Goal: Task Accomplishment & Management: Manage account settings

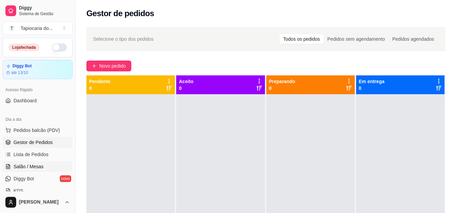
click at [21, 166] on span "Salão / Mesas" at bounding box center [28, 167] width 30 height 7
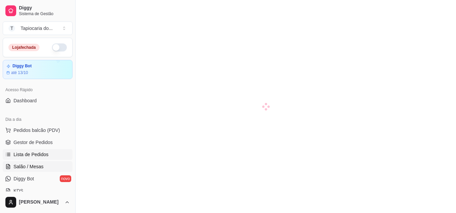
click at [25, 151] on link "Lista de Pedidos" at bounding box center [38, 154] width 70 height 11
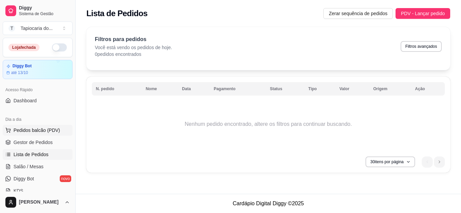
click at [29, 129] on span "Pedidos balcão (PDV)" at bounding box center [36, 130] width 47 height 7
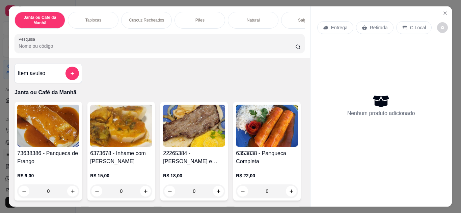
click at [90, 18] on p "Tapiocas" at bounding box center [93, 20] width 16 height 5
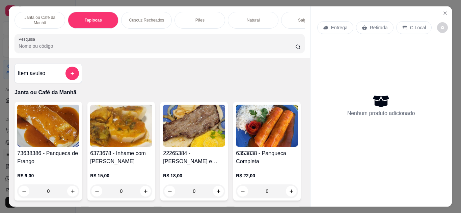
scroll to position [18, 0]
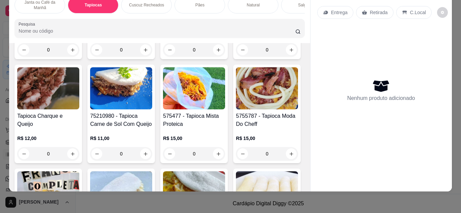
click at [50, 30] on input "Pesquisa" at bounding box center [157, 31] width 277 height 7
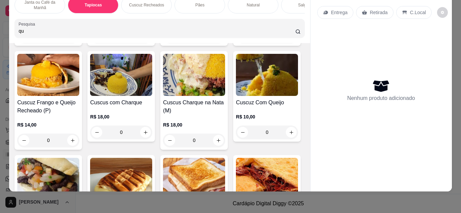
scroll to position [1596, 0]
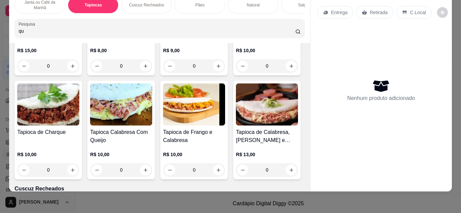
type input "q"
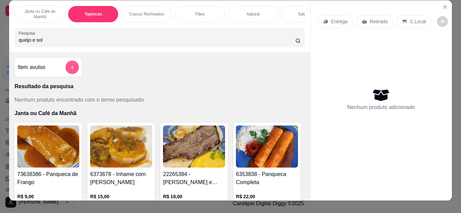
scroll to position [0, 0]
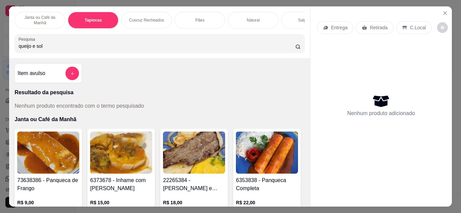
type input "queijo e sol"
click at [195, 18] on p "Pães" at bounding box center [199, 20] width 9 height 5
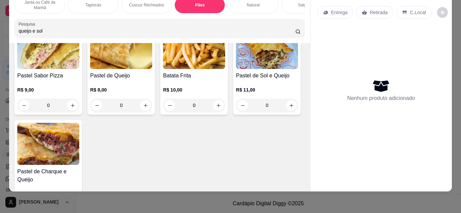
scroll to position [1850, 0]
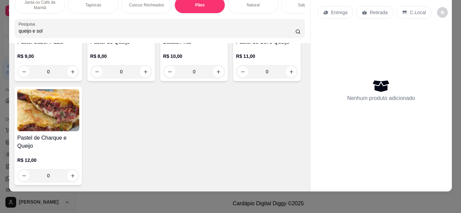
type input "1"
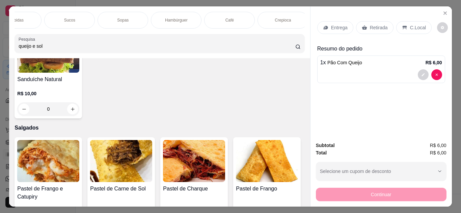
scroll to position [0, 407]
click at [214, 15] on div "Café" at bounding box center [218, 20] width 51 height 17
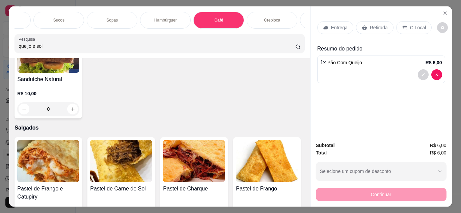
scroll to position [18, 0]
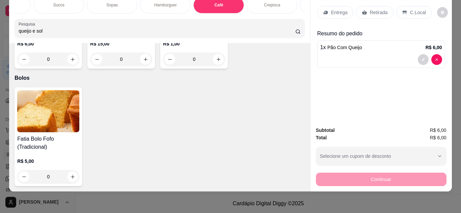
type input "1"
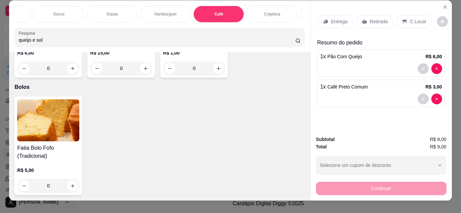
scroll to position [0, 0]
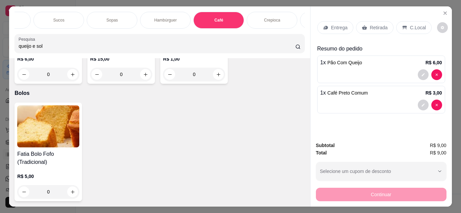
click at [412, 24] on p "C.Local" at bounding box center [418, 27] width 16 height 7
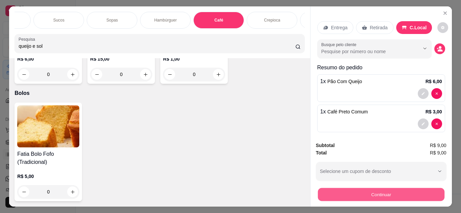
click at [379, 190] on button "Continuar" at bounding box center [380, 195] width 126 height 13
click at [376, 191] on button "Continuar" at bounding box center [380, 195] width 126 height 13
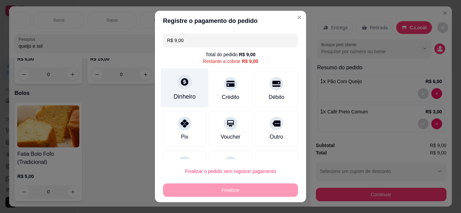
click at [180, 83] on icon at bounding box center [184, 82] width 9 height 9
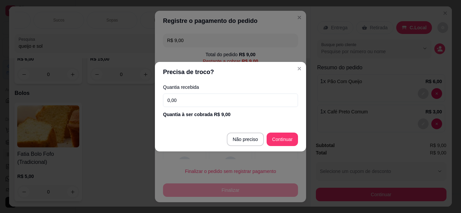
click at [187, 98] on input "0,00" at bounding box center [230, 100] width 135 height 13
type input "9,00"
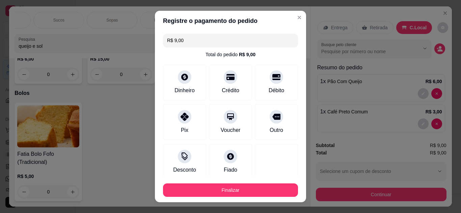
type input "R$ 0,00"
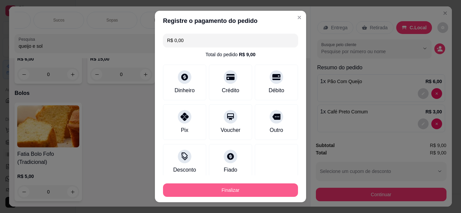
click at [214, 189] on button "Finalizar" at bounding box center [230, 190] width 135 height 13
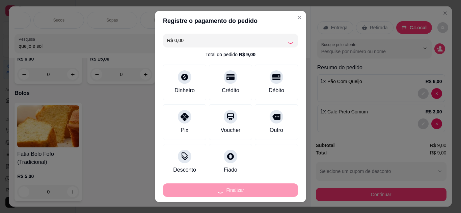
type input "0"
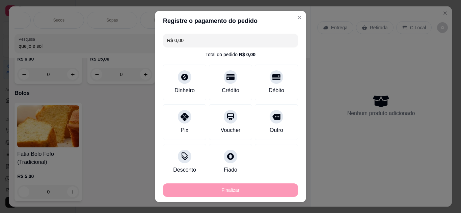
type input "-R$ 9,00"
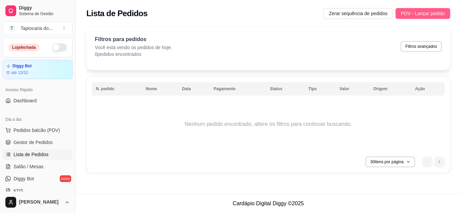
click at [422, 13] on span "PDV - Lançar pedido" at bounding box center [423, 13] width 44 height 7
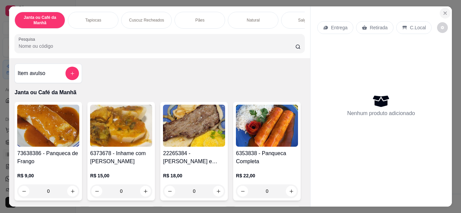
click at [442, 10] on icon "Close" at bounding box center [444, 12] width 5 height 5
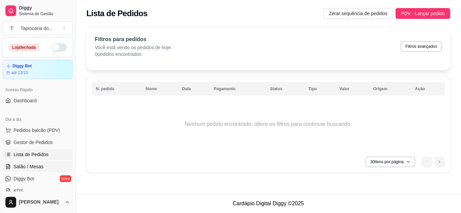
click at [23, 166] on span "Salão / Mesas" at bounding box center [28, 167] width 30 height 7
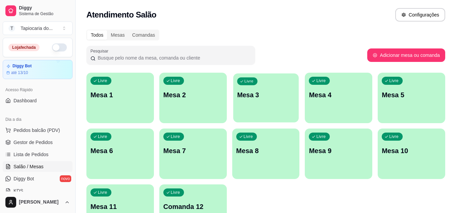
click at [263, 100] on div "Livre Mesa 3" at bounding box center [265, 94] width 65 height 41
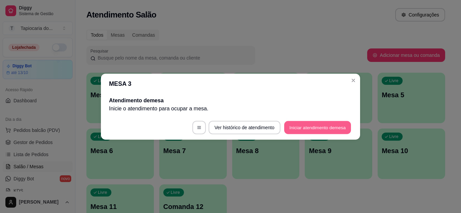
click at [320, 126] on button "Iniciar atendimento de mesa" at bounding box center [317, 127] width 67 height 13
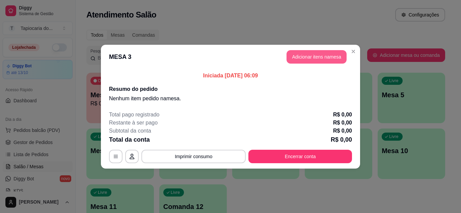
click at [311, 56] on button "Adicionar itens na mesa" at bounding box center [316, 56] width 60 height 13
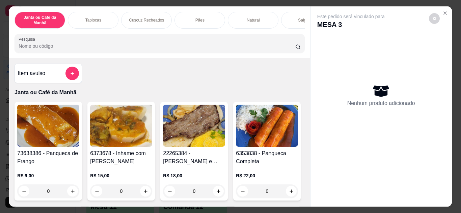
click at [88, 18] on p "Tapiocas" at bounding box center [93, 20] width 16 height 5
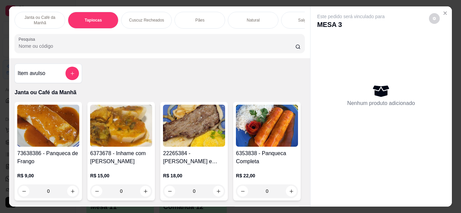
scroll to position [18, 0]
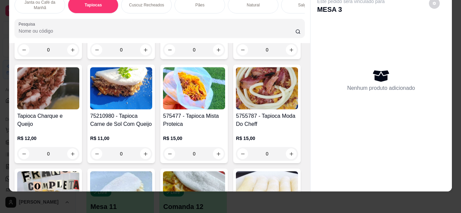
click at [53, 30] on input "Pesquisa" at bounding box center [157, 31] width 277 height 7
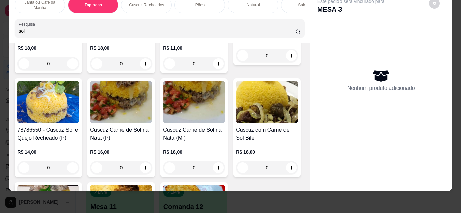
scroll to position [99, 0]
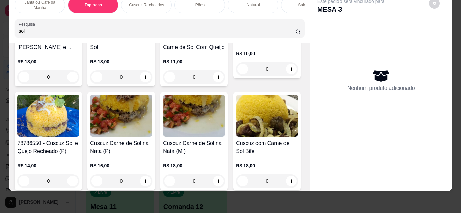
drag, startPoint x: 27, startPoint y: 32, endPoint x: 0, endPoint y: 30, distance: 27.4
click at [0, 30] on div "Janta ou Café da Manhã Tapiocas Cuscuz Recheados Pães Natural Salgados Tapiocas…" at bounding box center [230, 106] width 461 height 213
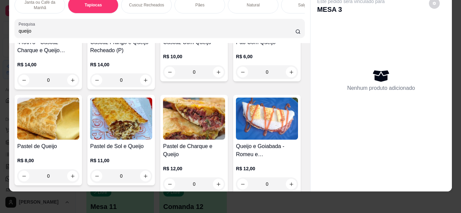
scroll to position [406, 0]
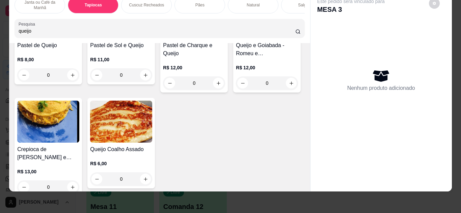
type input "queijo"
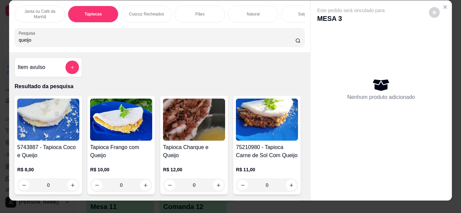
scroll to position [0, 0]
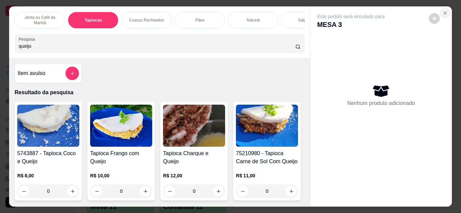
click at [442, 10] on icon "Close" at bounding box center [444, 12] width 5 height 5
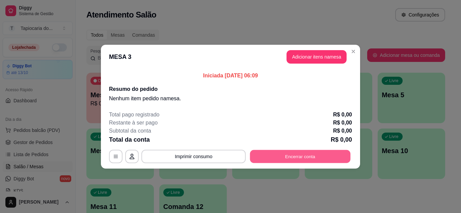
click at [294, 152] on button "Encerrar conta" at bounding box center [300, 156] width 100 height 13
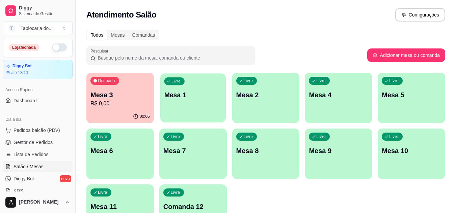
click at [199, 93] on p "Mesa 1" at bounding box center [193, 95] width 58 height 9
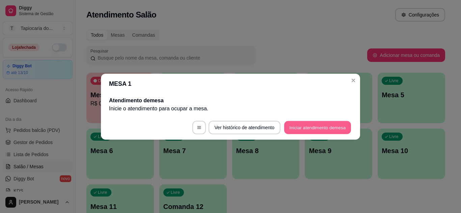
click at [302, 124] on button "Iniciar atendimento de mesa" at bounding box center [317, 127] width 67 height 13
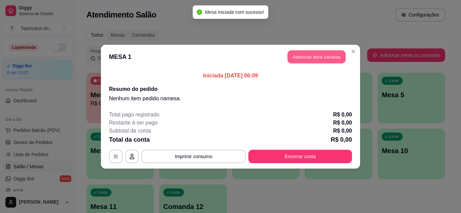
click at [314, 55] on button "Adicionar itens na mesa" at bounding box center [316, 56] width 58 height 13
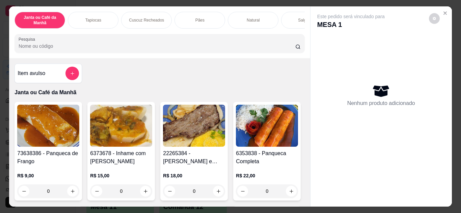
click at [89, 18] on p "Tapiocas" at bounding box center [93, 20] width 16 height 5
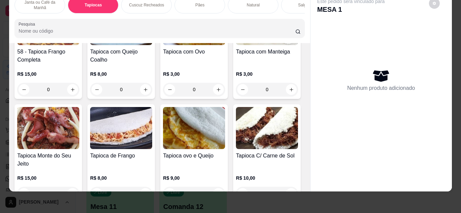
scroll to position [554, 0]
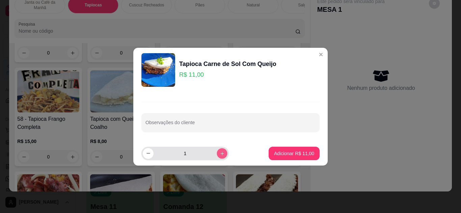
click at [216, 151] on button "increase-product-quantity" at bounding box center [221, 153] width 10 height 10
click at [147, 153] on icon "decrease-product-quantity" at bounding box center [148, 153] width 5 height 5
type input "1"
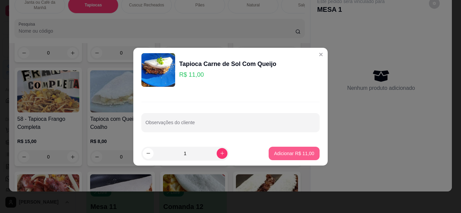
click at [283, 152] on p "Adicionar R$ 11,00" at bounding box center [294, 153] width 40 height 7
type input "1"
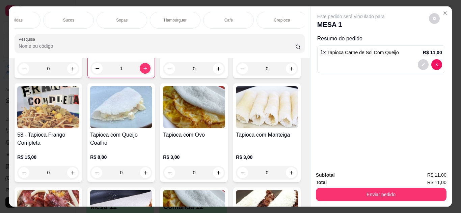
scroll to position [0, 407]
click at [216, 18] on p "Café" at bounding box center [218, 20] width 8 height 5
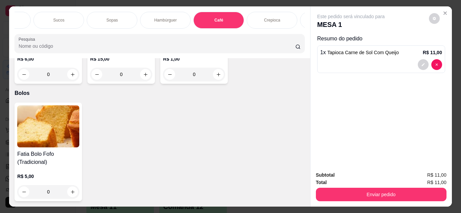
scroll to position [18, 0]
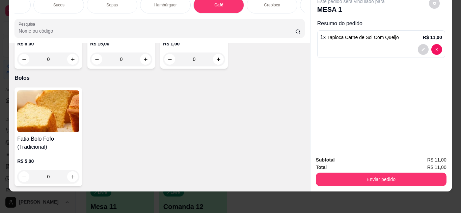
type input "1"
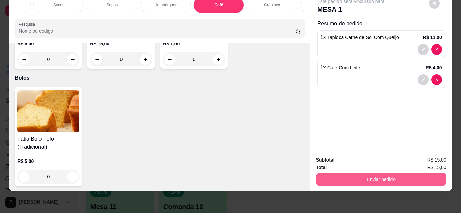
click at [388, 174] on button "Enviar pedido" at bounding box center [381, 179] width 131 height 13
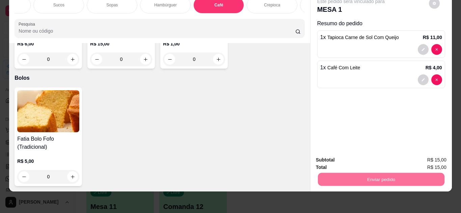
click at [352, 157] on button "Não registrar e enviar pedido" at bounding box center [358, 158] width 68 height 12
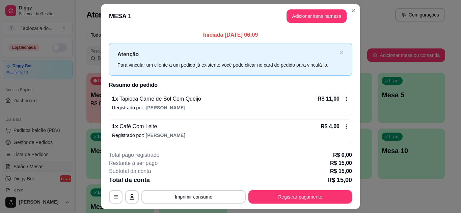
scroll to position [18, 0]
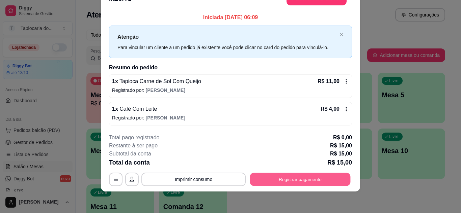
click at [294, 177] on button "Registrar pagamento" at bounding box center [300, 179] width 100 height 13
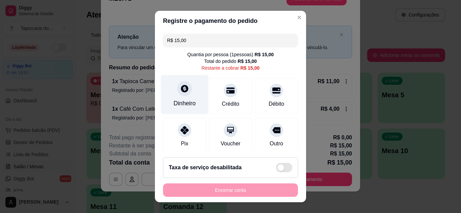
click at [180, 89] on icon at bounding box center [184, 88] width 9 height 9
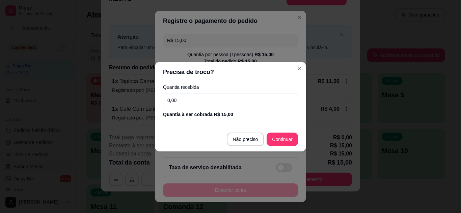
click at [180, 98] on input "0,00" at bounding box center [230, 100] width 135 height 13
type input "15,00"
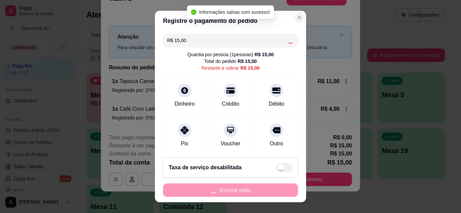
type input "R$ 0,00"
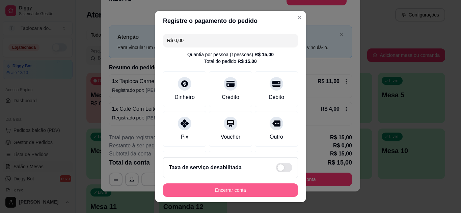
click at [219, 190] on button "Encerrar conta" at bounding box center [230, 190] width 135 height 13
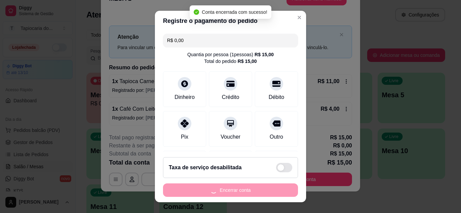
scroll to position [0, 0]
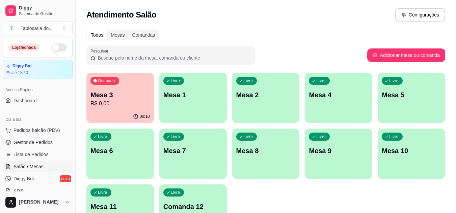
click at [113, 95] on p "Mesa 3" at bounding box center [119, 94] width 59 height 9
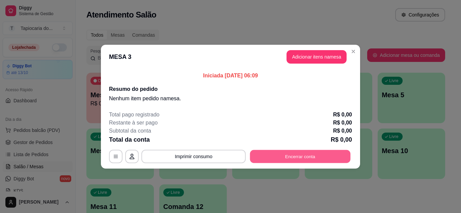
click at [295, 155] on button "Encerrar conta" at bounding box center [300, 156] width 100 height 13
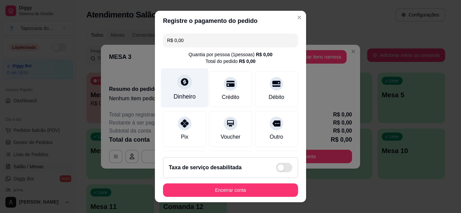
click at [180, 84] on icon at bounding box center [184, 82] width 9 height 9
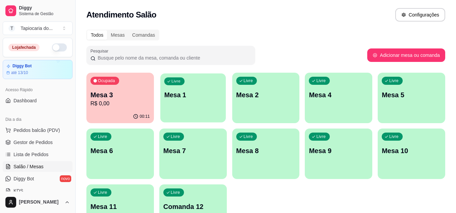
click at [186, 92] on p "Mesa 1" at bounding box center [193, 95] width 58 height 9
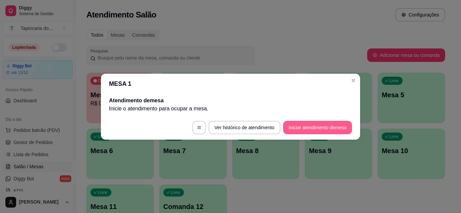
click at [305, 127] on button "Iniciar atendimento de mesa" at bounding box center [317, 127] width 69 height 13
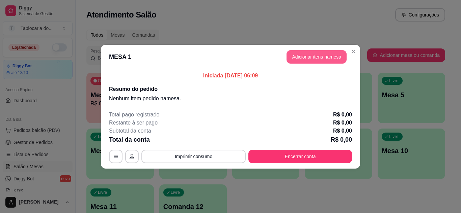
click at [305, 55] on button "Adicionar itens na mesa" at bounding box center [316, 56] width 60 height 13
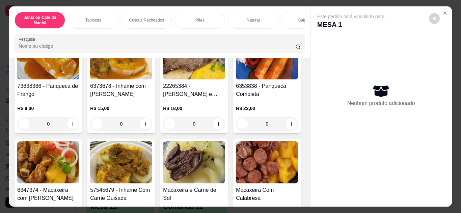
scroll to position [101, 0]
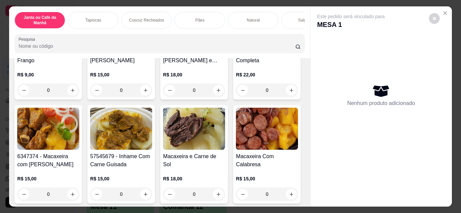
click at [152, 134] on img at bounding box center [121, 129] width 62 height 42
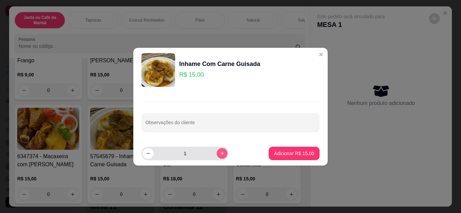
click at [220, 152] on icon "increase-product-quantity" at bounding box center [222, 153] width 5 height 5
type input "2"
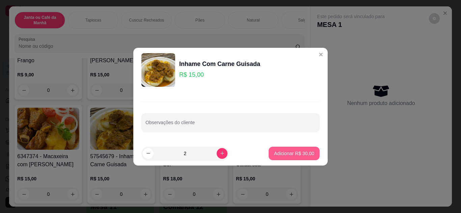
click at [290, 152] on p "Adicionar R$ 30,00" at bounding box center [294, 153] width 40 height 7
type input "2"
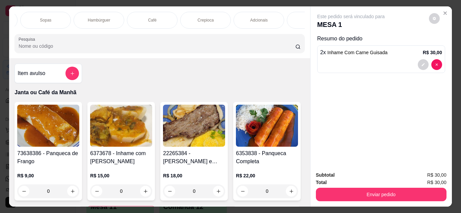
scroll to position [0, 472]
click at [152, 15] on div "Café" at bounding box center [153, 20] width 51 height 17
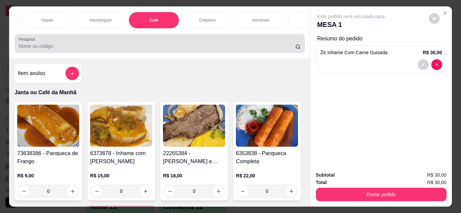
scroll to position [18, 0]
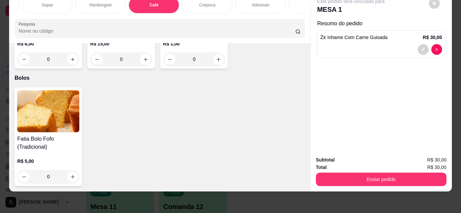
type input "1"
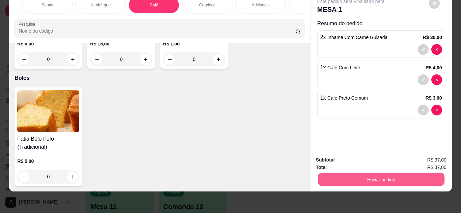
click at [379, 174] on button "Enviar pedido" at bounding box center [380, 179] width 126 height 13
click at [374, 156] on button "Não registrar e enviar pedido" at bounding box center [358, 158] width 68 height 12
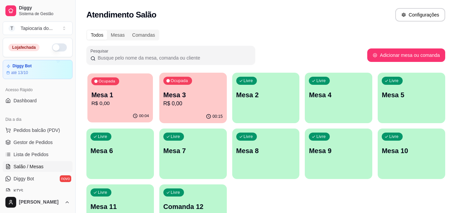
click at [129, 92] on p "Mesa 1" at bounding box center [120, 95] width 58 height 9
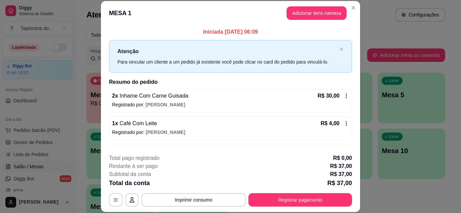
scroll to position [22, 0]
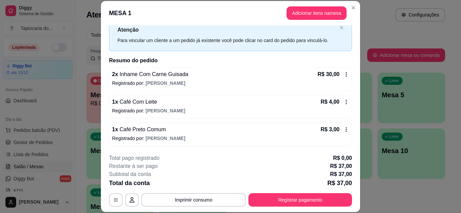
click at [343, 100] on icon at bounding box center [345, 101] width 5 height 5
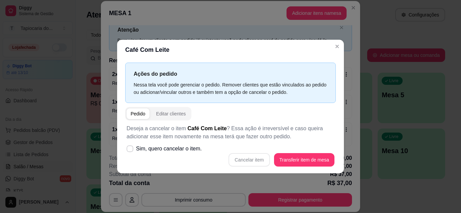
click at [248, 161] on div "Cancelar item Transferir item de mesa" at bounding box center [230, 159] width 208 height 13
click at [163, 149] on span "Sim, quero cancelar o item." at bounding box center [169, 149] width 66 height 8
click at [131, 150] on input "Sim, quero cancelar o item." at bounding box center [128, 152] width 4 height 4
checkbox input "true"
click at [253, 159] on button "Cancelar item" at bounding box center [249, 159] width 40 height 13
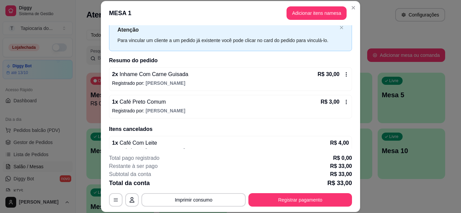
scroll to position [32, 0]
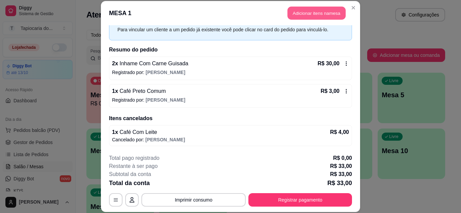
click at [309, 9] on button "Adicionar itens na mesa" at bounding box center [316, 13] width 58 height 13
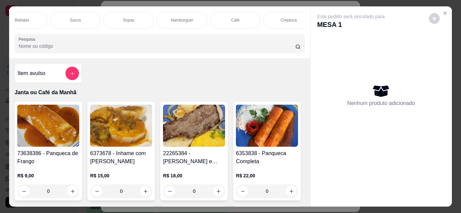
scroll to position [0, 392]
click at [232, 18] on p "Café" at bounding box center [234, 20] width 8 height 5
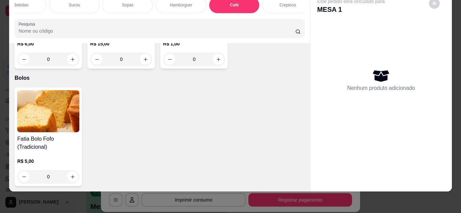
type input "1"
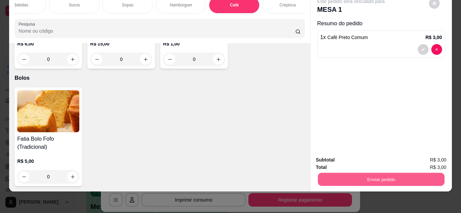
click at [370, 173] on button "Enviar pedido" at bounding box center [380, 179] width 126 height 13
click at [367, 157] on button "Não registrar e enviar pedido" at bounding box center [358, 158] width 68 height 12
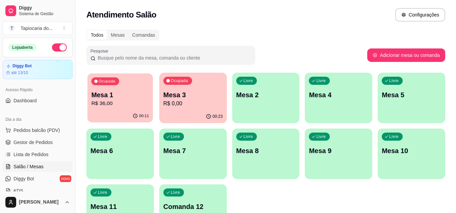
click at [121, 95] on p "Mesa 1" at bounding box center [120, 95] width 58 height 9
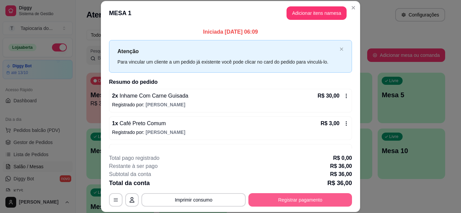
click at [290, 197] on button "Registrar pagamento" at bounding box center [300, 200] width 104 height 13
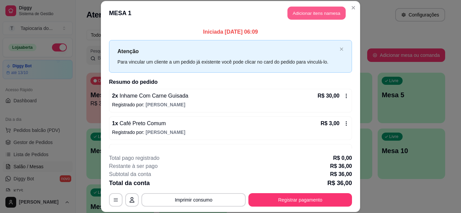
click at [308, 10] on button "Adicionar itens na mesa" at bounding box center [316, 13] width 58 height 13
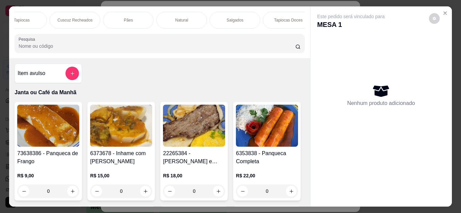
scroll to position [0, 0]
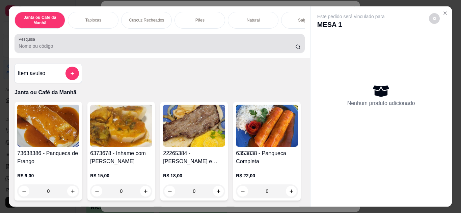
click at [46, 49] on input "Pesquisa" at bounding box center [157, 46] width 277 height 7
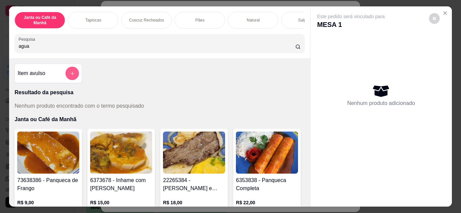
type input "agua"
click at [70, 76] on icon "add-separate-item" at bounding box center [72, 73] width 5 height 5
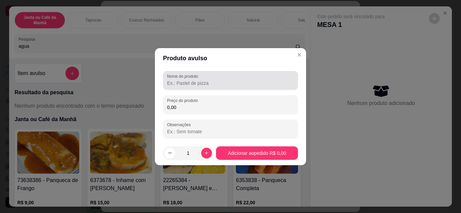
click at [196, 75] on label "Nome do produto" at bounding box center [183, 77] width 33 height 6
click at [196, 80] on input "Nome do produto" at bounding box center [230, 83] width 127 height 7
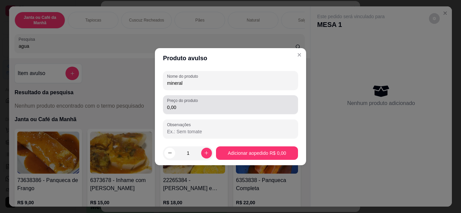
type input "mineral"
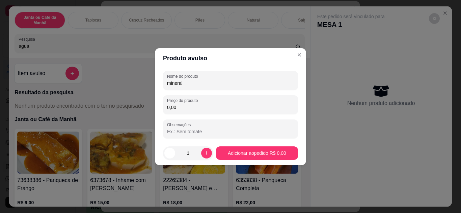
click at [186, 107] on input "0,00" at bounding box center [230, 107] width 127 height 7
type input "2,50"
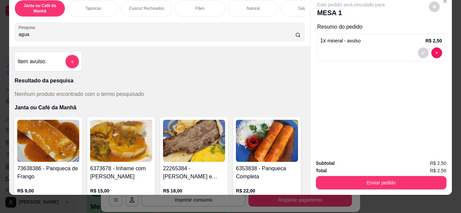
scroll to position [18, 0]
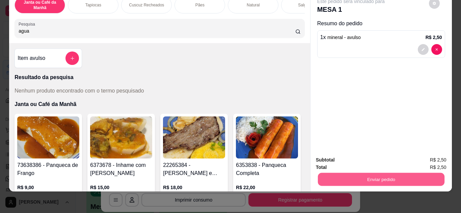
click at [367, 173] on button "Enviar pedido" at bounding box center [380, 179] width 126 height 13
click at [358, 156] on button "Não registrar e enviar pedido" at bounding box center [358, 158] width 70 height 13
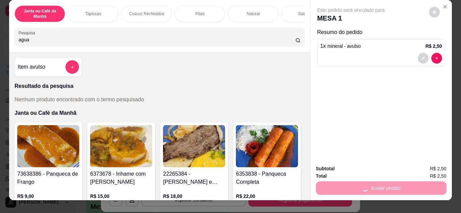
scroll to position [0, 0]
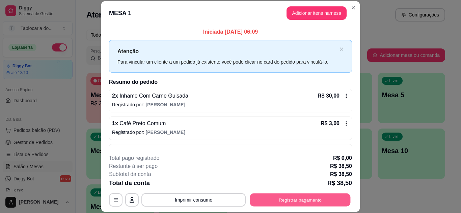
click at [295, 198] on button "Registrar pagamento" at bounding box center [300, 200] width 100 height 13
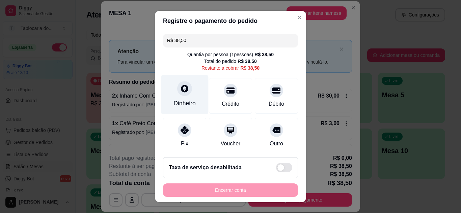
click at [181, 87] on icon at bounding box center [184, 88] width 7 height 7
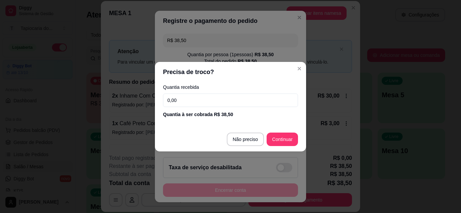
click at [178, 100] on input "0,00" at bounding box center [230, 100] width 135 height 13
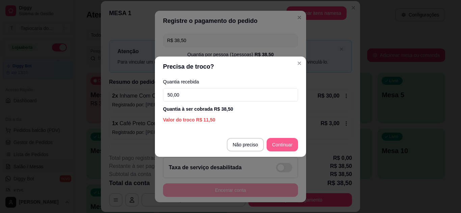
type input "50,00"
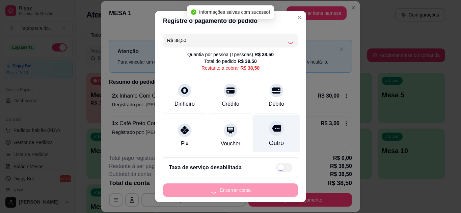
type input "R$ 0,00"
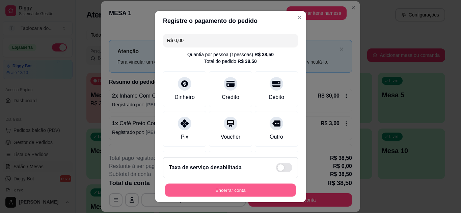
click at [235, 187] on button "Encerrar conta" at bounding box center [230, 190] width 131 height 13
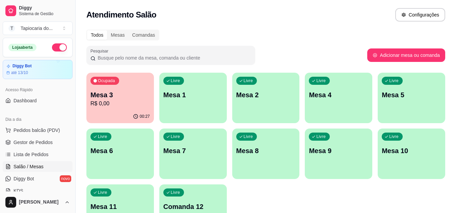
click at [134, 92] on p "Mesa 3" at bounding box center [119, 94] width 59 height 9
click at [136, 155] on div "Ocupada Mesa 3 R$ 0,00 00:27 Livre Mesa 1 Livre Mesa 2 Livre Mesa 4 Livre Mesa …" at bounding box center [265, 154] width 358 height 163
click at [46, 141] on span "Gestor de Pedidos" at bounding box center [32, 142] width 39 height 7
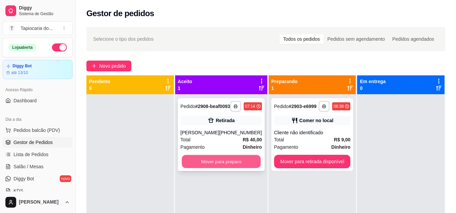
click at [234, 169] on button "Mover para preparo" at bounding box center [220, 161] width 79 height 13
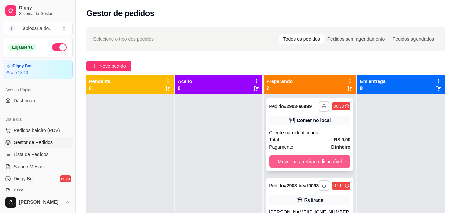
click at [336, 162] on button "Mover para retirada disponível" at bounding box center [309, 161] width 81 height 13
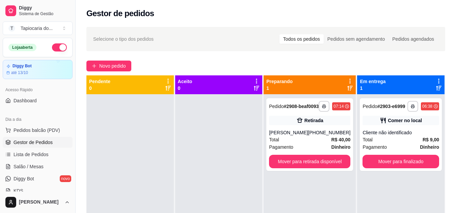
click at [415, 6] on div "Gestor de pedidos" at bounding box center [266, 11] width 380 height 23
click at [89, 70] on button "Novo pedido" at bounding box center [108, 66] width 45 height 11
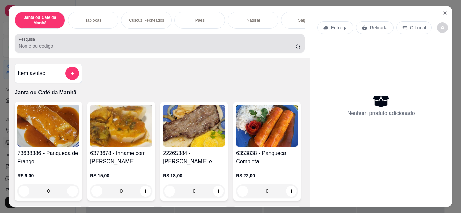
click at [125, 45] on div at bounding box center [160, 43] width 282 height 13
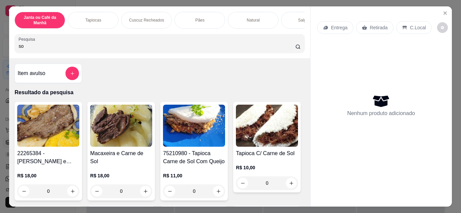
type input "s"
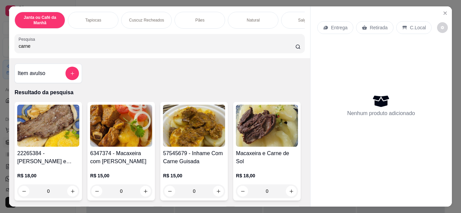
type input "carne"
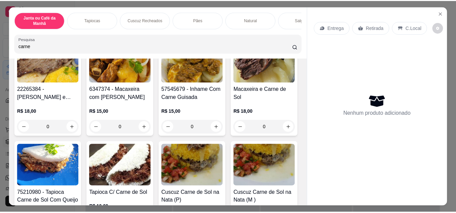
scroll to position [135, 0]
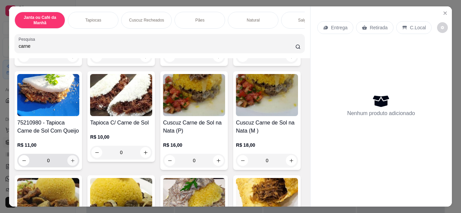
click at [75, 162] on icon "increase-product-quantity" at bounding box center [72, 160] width 5 height 5
type input "1"
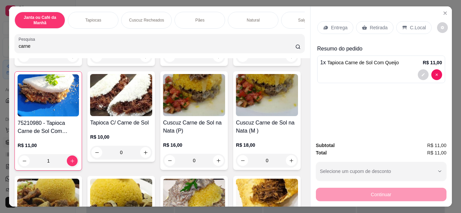
click at [370, 27] on p "Retirada" at bounding box center [379, 27] width 18 height 7
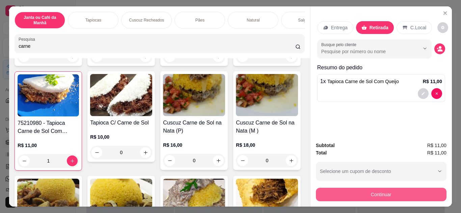
click at [373, 189] on button "Continuar" at bounding box center [381, 194] width 131 height 13
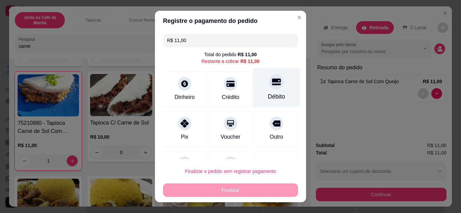
click at [273, 95] on div "Débito" at bounding box center [276, 96] width 17 height 9
type input "R$ 0,00"
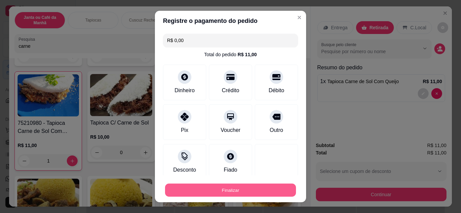
click at [265, 186] on button "Finalizar" at bounding box center [230, 190] width 131 height 13
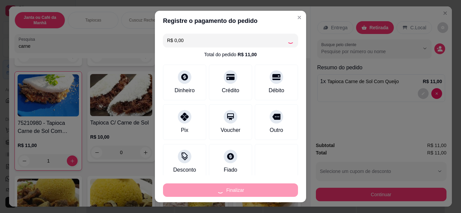
type input "0"
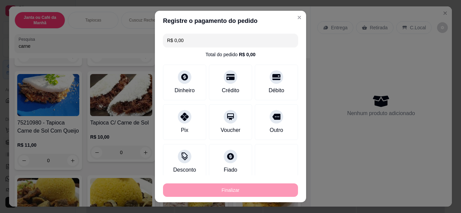
type input "-R$ 11,00"
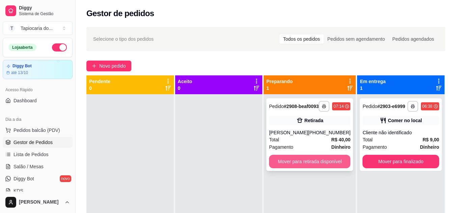
click at [320, 167] on button "Mover para retirada disponível" at bounding box center [309, 161] width 81 height 13
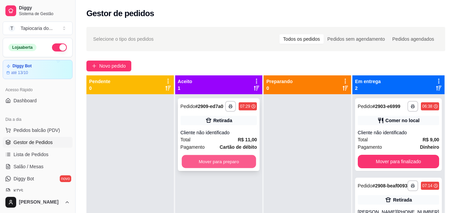
click at [241, 166] on button "Mover para preparo" at bounding box center [218, 161] width 74 height 13
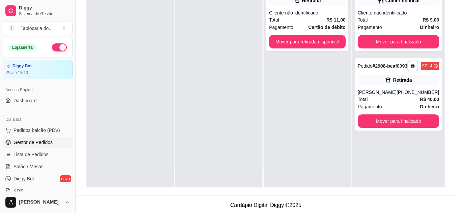
scroll to position [103, 0]
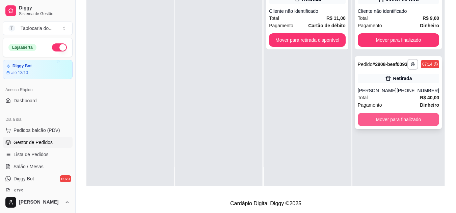
click at [404, 121] on button "Mover para finalizado" at bounding box center [397, 119] width 81 height 13
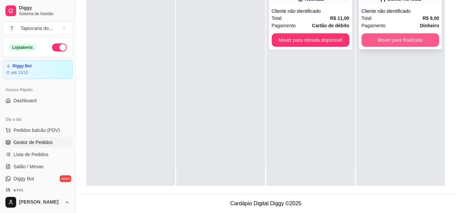
click at [401, 42] on button "Mover para finalizado" at bounding box center [400, 39] width 78 height 13
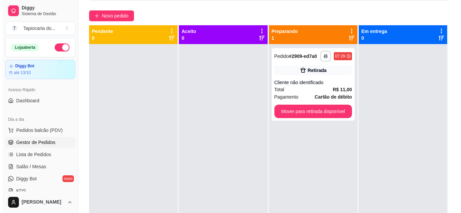
scroll to position [2, 0]
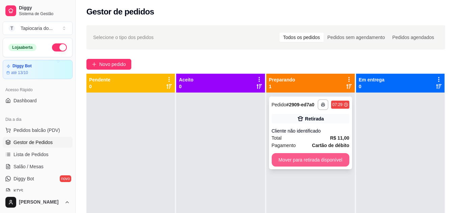
click at [325, 167] on button "Mover para retirada disponível" at bounding box center [310, 159] width 78 height 13
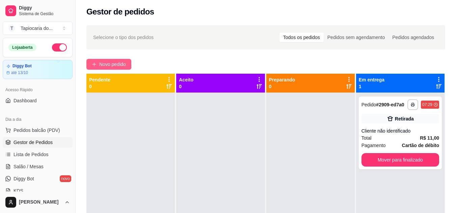
click at [98, 63] on button "Novo pedido" at bounding box center [108, 64] width 45 height 11
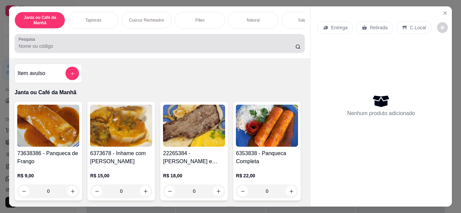
click at [137, 44] on div at bounding box center [160, 43] width 282 height 13
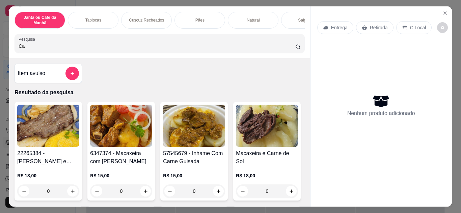
type input "C"
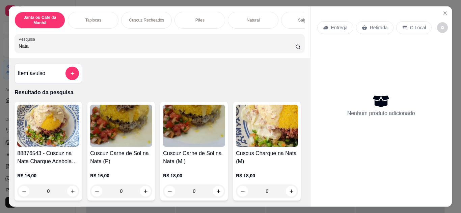
scroll to position [34, 0]
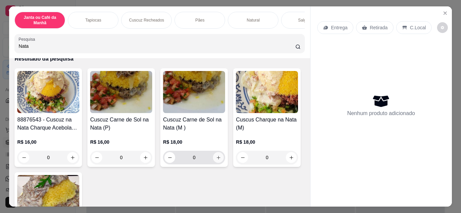
type input "Nata"
click at [216, 161] on icon "increase-product-quantity" at bounding box center [218, 157] width 5 height 5
type input "1"
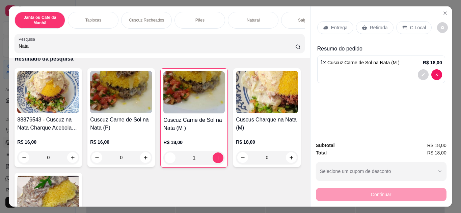
click at [342, 24] on p "Entrega" at bounding box center [339, 27] width 17 height 7
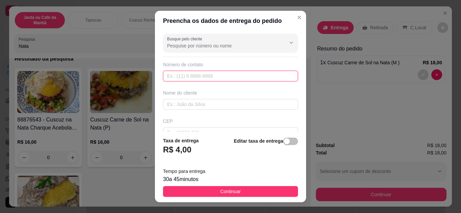
click at [204, 79] on input "text" at bounding box center [230, 76] width 135 height 11
paste input "[PHONE_NUMBER]"
type input "[PHONE_NUMBER]"
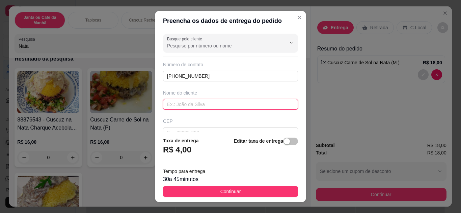
click at [186, 99] on input "text" at bounding box center [230, 104] width 135 height 11
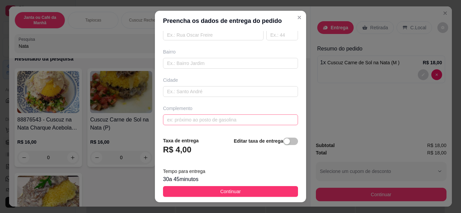
type input "Winicius"
click at [208, 121] on input "text" at bounding box center [230, 120] width 135 height 11
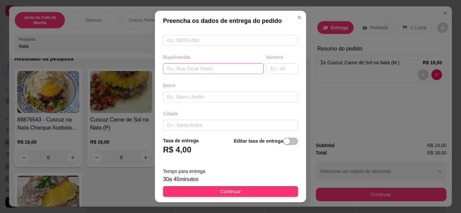
type input "Entregar na Poupe Já (Em frente ao Bamco do [GEOGRAPHIC_DATA].)"
click at [187, 70] on input "text" at bounding box center [213, 68] width 100 height 11
type input "[PERSON_NAME]"
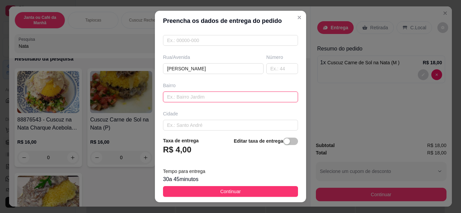
click at [192, 99] on input "text" at bounding box center [230, 97] width 135 height 11
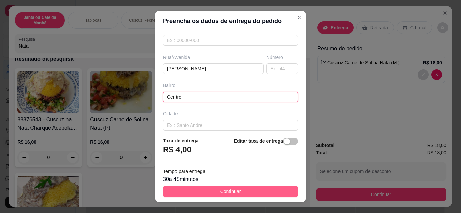
type input "Centro"
click at [248, 193] on button "Continuar" at bounding box center [230, 191] width 135 height 11
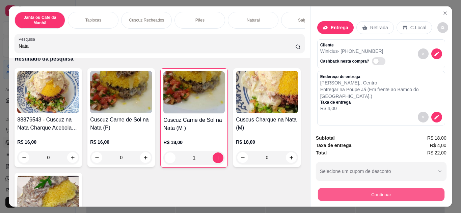
click at [351, 196] on button "Continuar" at bounding box center [380, 195] width 126 height 13
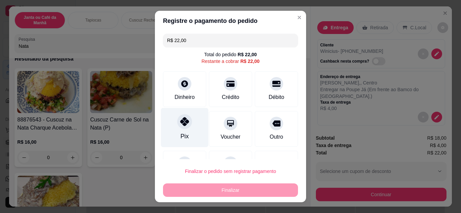
click at [180, 123] on icon at bounding box center [184, 121] width 9 height 9
type input "R$ 0,00"
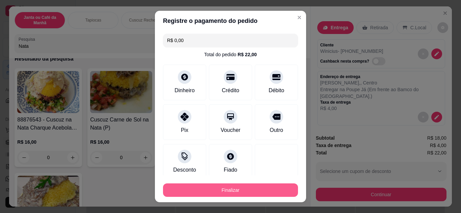
click at [207, 192] on button "Finalizar" at bounding box center [230, 190] width 135 height 13
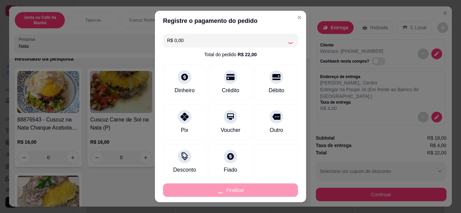
type input "0"
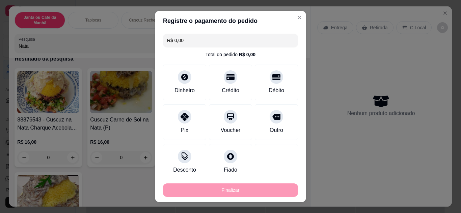
type input "-R$ 22,00"
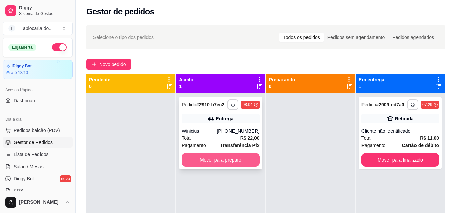
click at [244, 160] on button "Mover para preparo" at bounding box center [220, 159] width 78 height 13
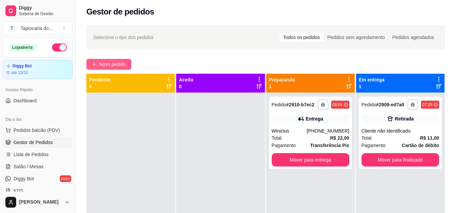
click at [113, 66] on span "Novo pedido" at bounding box center [112, 64] width 27 height 7
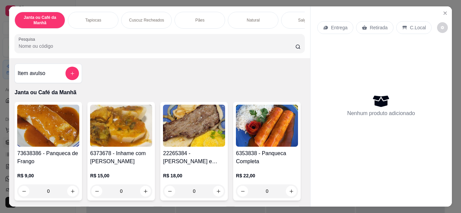
click at [145, 46] on input "Pesquisa" at bounding box center [157, 46] width 277 height 7
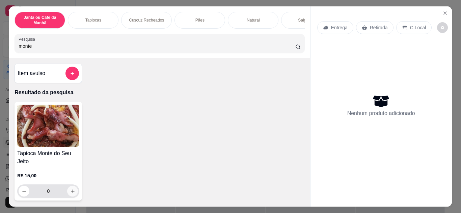
type input "monte"
click at [71, 194] on icon "increase-product-quantity" at bounding box center [73, 192] width 4 height 4
type input "1"
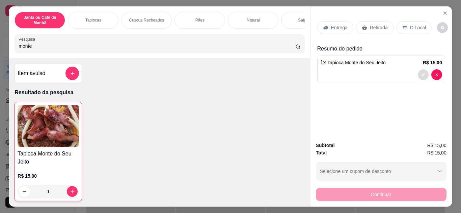
click at [422, 69] on button "decrease-product-quantity" at bounding box center [422, 74] width 11 height 11
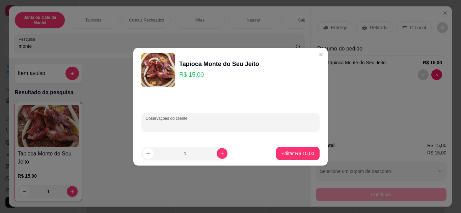
click at [187, 123] on input "Observações do cliente" at bounding box center [230, 125] width 170 height 7
paste input "Carne de sol, charque queijo coalho e frango"
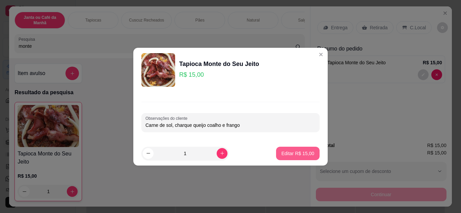
type input "Carne de sol, charque queijo coalho e frango"
click at [288, 158] on button "Editar R$ 15,00" at bounding box center [298, 153] width 44 height 13
type input "0"
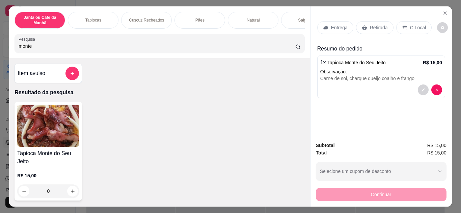
click at [336, 26] on p "Entrega" at bounding box center [339, 27] width 17 height 7
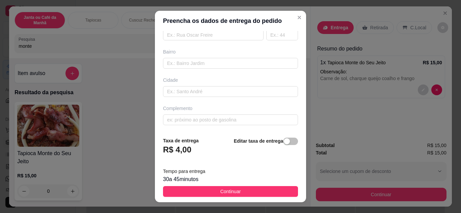
scroll to position [11, 0]
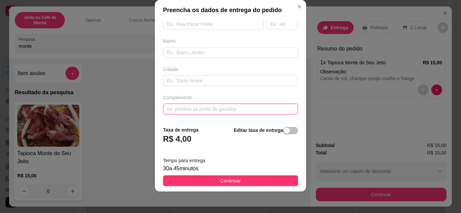
click at [194, 109] on input "text" at bounding box center [230, 109] width 135 height 11
paste input "No [PERSON_NAME], atrás da creche n° 7b muro verde"
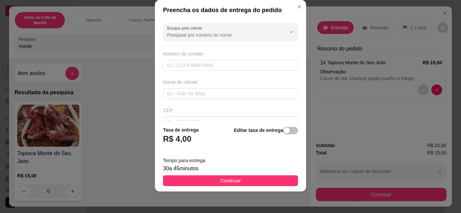
type input "No [PERSON_NAME], atrás da creche n° 7b muro verde"
click at [227, 65] on input "text" at bounding box center [230, 65] width 135 height 11
paste input "[PHONE_NUMBER]"
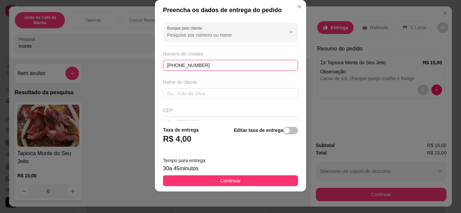
type input "[PHONE_NUMBER]"
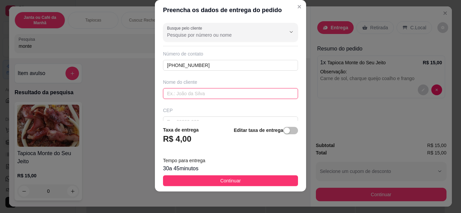
click at [193, 91] on input "text" at bounding box center [230, 93] width 135 height 11
click at [197, 91] on input "Gabrir" at bounding box center [230, 93] width 135 height 11
click at [204, 92] on input "[PERSON_NAME]" at bounding box center [230, 93] width 135 height 11
click at [205, 92] on input "[PERSON_NAME]" at bounding box center [230, 93] width 135 height 11
click at [208, 96] on input "[PERSON_NAME]" at bounding box center [230, 93] width 135 height 11
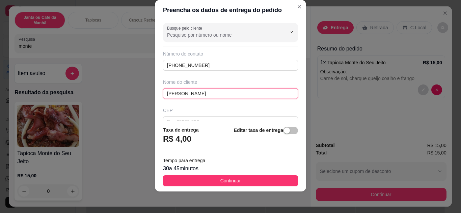
click at [212, 94] on input "[PERSON_NAME]" at bounding box center [230, 93] width 135 height 11
type input "[PERSON_NAME]"
click at [280, 176] on button "Continuar" at bounding box center [230, 181] width 135 height 11
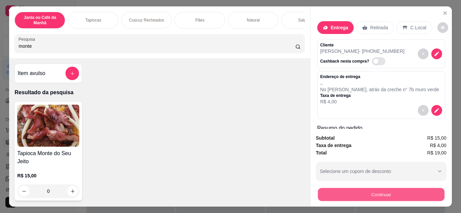
click at [383, 196] on button "Continuar" at bounding box center [380, 195] width 126 height 13
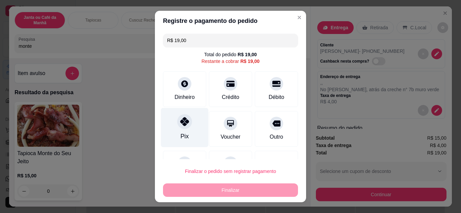
click at [180, 121] on icon at bounding box center [184, 121] width 9 height 9
type input "R$ 0,00"
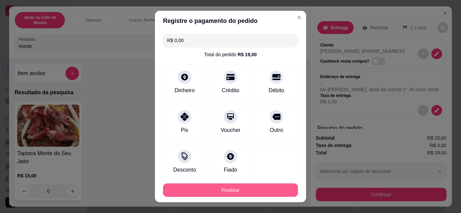
click at [239, 189] on button "Finalizar" at bounding box center [230, 190] width 135 height 13
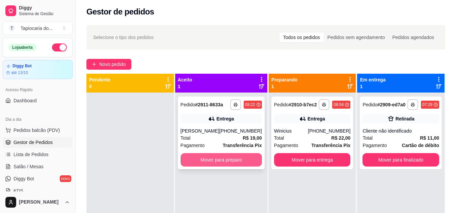
click at [221, 167] on button "Mover para preparo" at bounding box center [220, 159] width 81 height 13
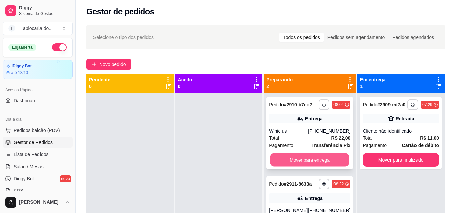
click at [332, 161] on button "Mover para entrega" at bounding box center [309, 160] width 79 height 13
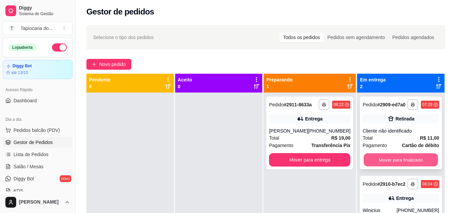
click at [378, 161] on button "Mover para finalizado" at bounding box center [401, 160] width 74 height 13
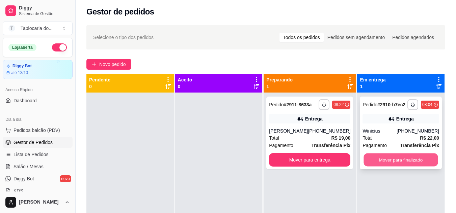
click at [388, 157] on button "Mover para finalizado" at bounding box center [401, 160] width 74 height 13
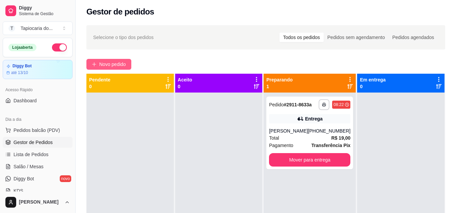
click at [106, 66] on span "Novo pedido" at bounding box center [112, 64] width 27 height 7
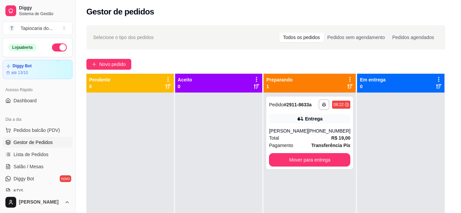
click at [122, 50] on input "Pesquisa" at bounding box center [157, 46] width 277 height 7
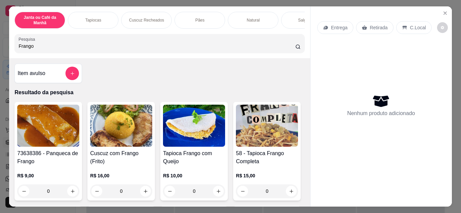
scroll to position [101, 0]
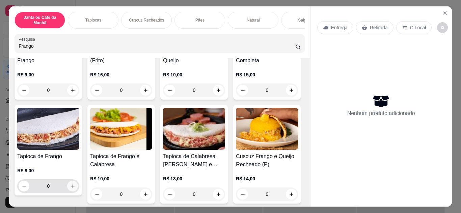
type input "Frango"
click at [75, 189] on icon "increase-product-quantity" at bounding box center [72, 186] width 5 height 5
type input "1"
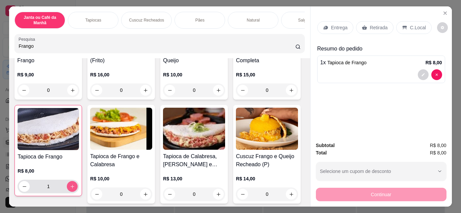
click at [75, 190] on icon "increase-product-quantity" at bounding box center [72, 186] width 5 height 5
type input "2"
drag, startPoint x: 0, startPoint y: 49, endPoint x: 0, endPoint y: 46, distance: 3.7
click at [0, 48] on div "Janta ou Café da Manhã Tapiocas Cuscuz Recheados Pães Natural Salgados Tapiocas…" at bounding box center [230, 106] width 461 height 213
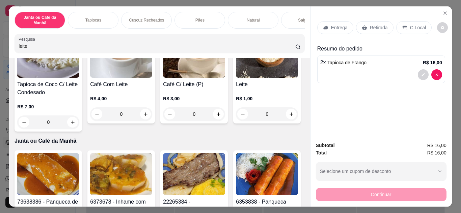
scroll to position [0, 0]
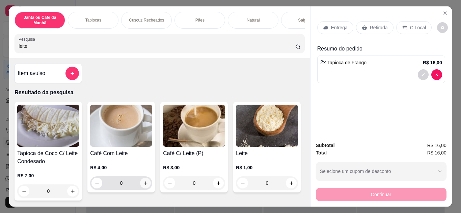
type input "leite"
click at [145, 184] on icon "increase-product-quantity" at bounding box center [145, 183] width 5 height 5
type input "1"
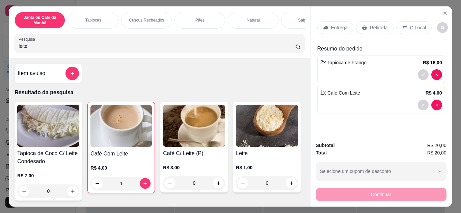
click at [337, 25] on p "Entrega" at bounding box center [339, 27] width 17 height 7
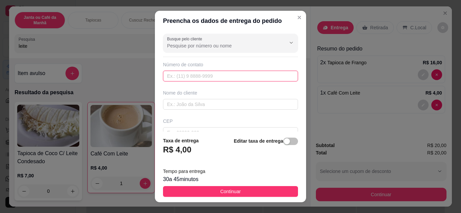
click at [209, 79] on input "text" at bounding box center [230, 76] width 135 height 11
paste input "[PHONE_NUMBER]"
type input "[PHONE_NUMBER]"
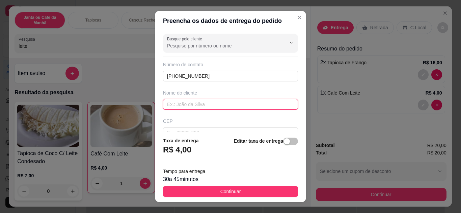
click at [205, 102] on input "text" at bounding box center [230, 104] width 135 height 11
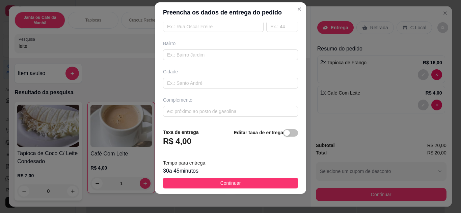
scroll to position [11, 0]
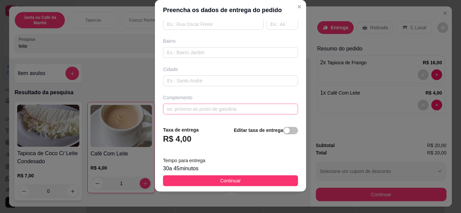
type input "Diney"
click at [220, 108] on input "text" at bounding box center [230, 109] width 135 height 11
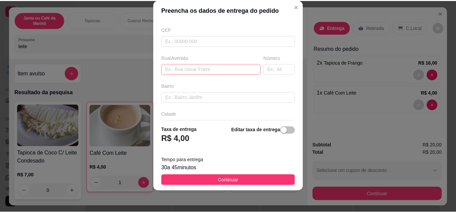
scroll to position [92, 0]
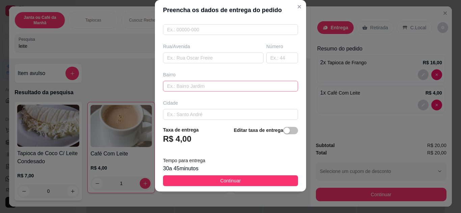
type input "Coveniêcia de Décio"
click at [195, 84] on input "text" at bounding box center [230, 86] width 135 height 11
type input "Centro!"
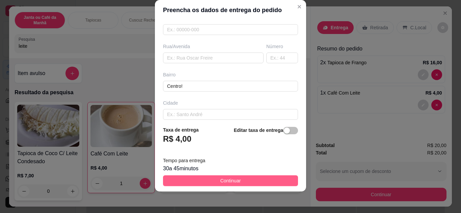
click at [234, 179] on span "Continuar" at bounding box center [230, 180] width 21 height 7
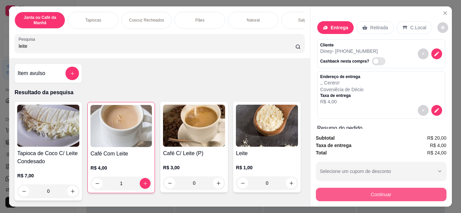
click at [375, 193] on button "Continuar" at bounding box center [381, 194] width 131 height 13
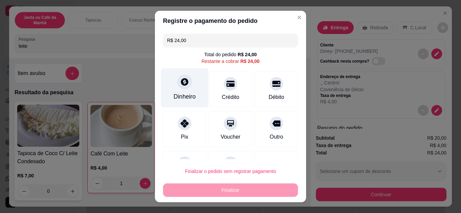
click at [183, 93] on div "Dinheiro" at bounding box center [184, 96] width 22 height 9
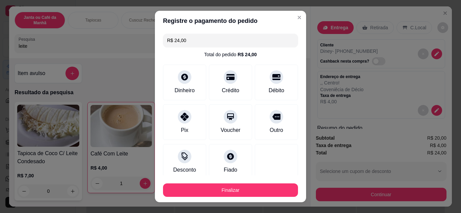
type input "R$ 0,00"
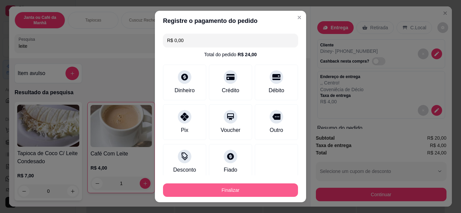
click at [250, 187] on button "Finalizar" at bounding box center [230, 190] width 135 height 13
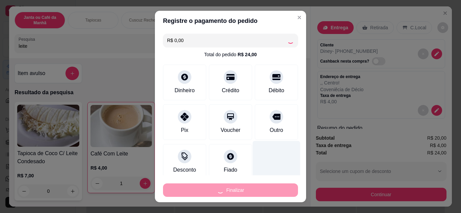
type input "0"
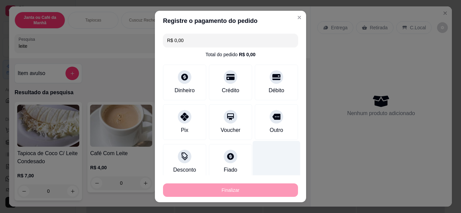
type input "-R$ 24,00"
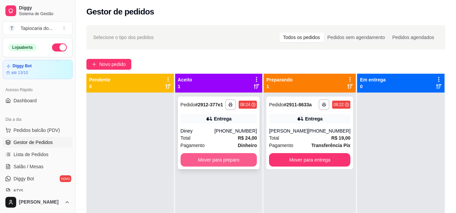
click at [231, 160] on button "Mover para preparo" at bounding box center [218, 159] width 77 height 13
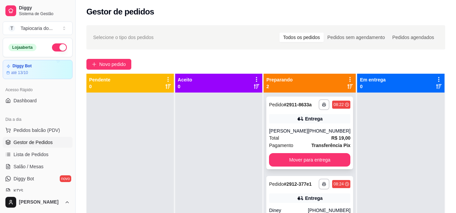
click at [321, 170] on div "**********" at bounding box center [309, 133] width 87 height 73
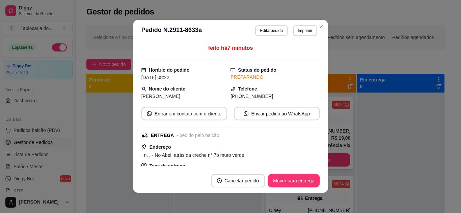
click at [324, 169] on footer "Cancelar pedido Mover para entrega" at bounding box center [230, 181] width 195 height 24
click at [310, 182] on button "Mover para entrega" at bounding box center [293, 181] width 51 height 13
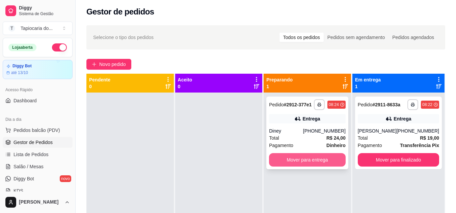
click at [330, 161] on button "Mover para entrega" at bounding box center [307, 159] width 77 height 13
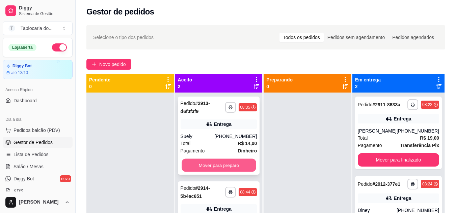
click at [215, 167] on button "Mover para preparo" at bounding box center [218, 165] width 74 height 13
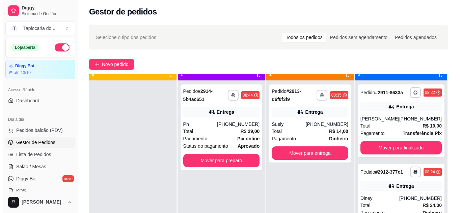
scroll to position [19, 0]
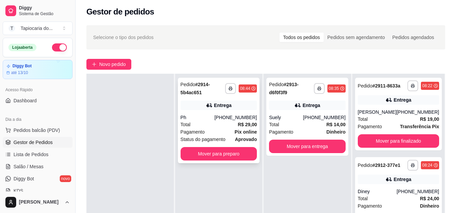
click at [242, 131] on strong "Pix online" at bounding box center [245, 131] width 22 height 5
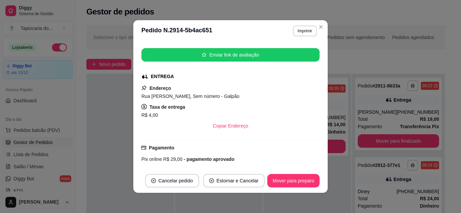
scroll to position [169, 0]
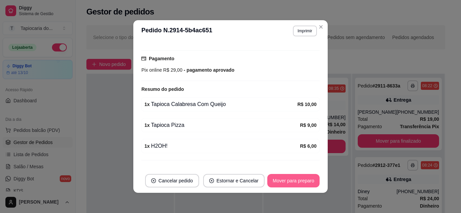
click at [299, 183] on button "Mover para preparo" at bounding box center [293, 180] width 52 height 13
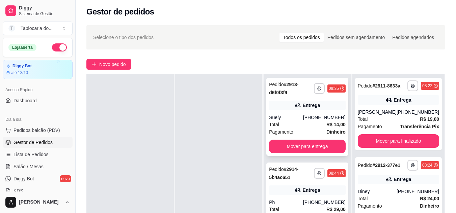
click at [328, 112] on div "**********" at bounding box center [307, 117] width 82 height 78
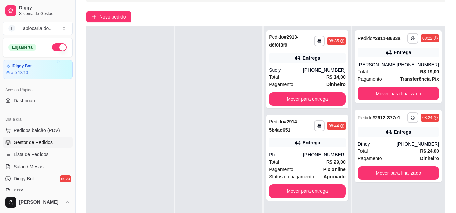
scroll to position [103, 0]
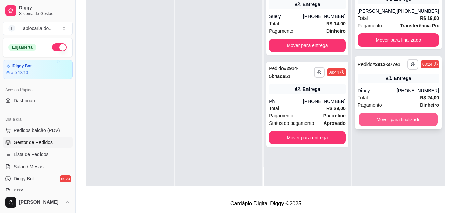
click at [409, 124] on button "Mover para finalizado" at bounding box center [397, 119] width 79 height 13
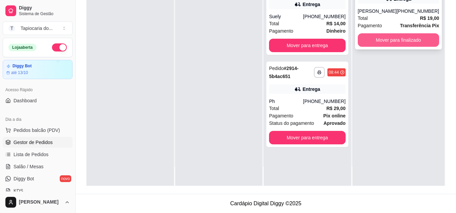
click at [404, 47] on button "Mover para finalizado" at bounding box center [397, 39] width 81 height 13
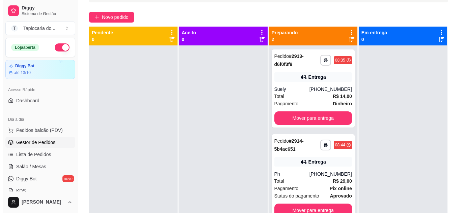
scroll to position [0, 0]
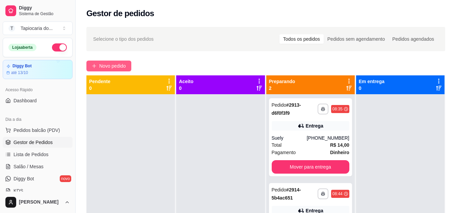
click at [108, 62] on span "Novo pedido" at bounding box center [112, 65] width 27 height 7
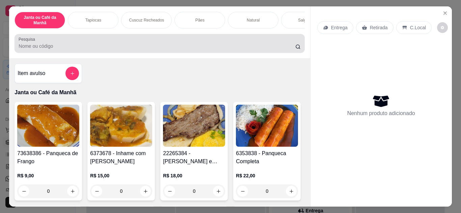
click at [125, 47] on input "Pesquisa" at bounding box center [157, 46] width 277 height 7
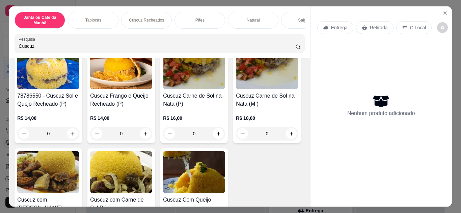
scroll to position [169, 0]
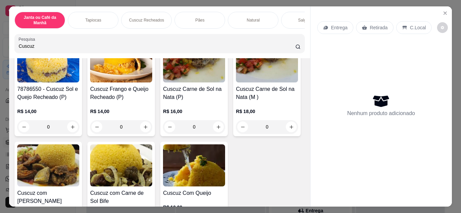
type input "Cuscuz"
click at [289, 26] on icon "increase-product-quantity" at bounding box center [291, 23] width 5 height 5
type input "1"
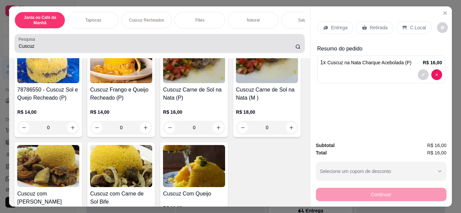
scroll to position [169, 0]
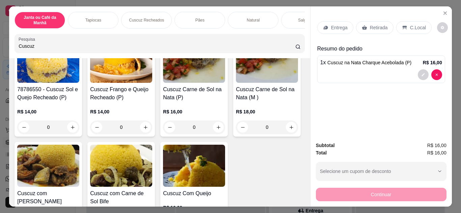
drag, startPoint x: 80, startPoint y: 51, endPoint x: 0, endPoint y: 48, distance: 80.3
click at [0, 48] on div "Janta ou Café da Manhã Tapiocas Cuscuz Recheados Pães Natural Salgados Tapiocas…" at bounding box center [230, 106] width 461 height 213
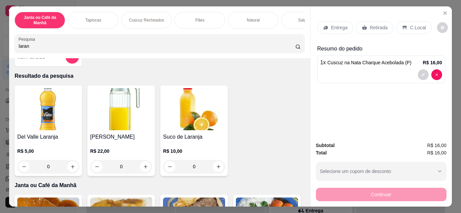
scroll to position [0, 0]
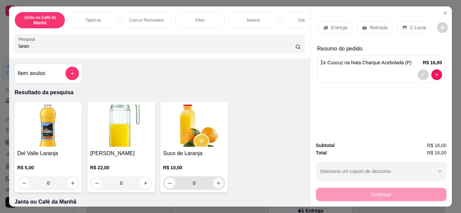
type input "laran"
click at [217, 184] on icon "increase-product-quantity" at bounding box center [218, 183] width 5 height 5
type input "1"
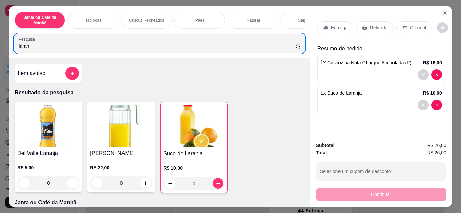
drag, startPoint x: 114, startPoint y: 42, endPoint x: 24, endPoint y: 35, distance: 89.6
click at [0, 52] on div "Janta ou Café da Manhã Tapiocas Cuscuz Recheados Pães Natural Salgados Tapiocas…" at bounding box center [230, 106] width 461 height 213
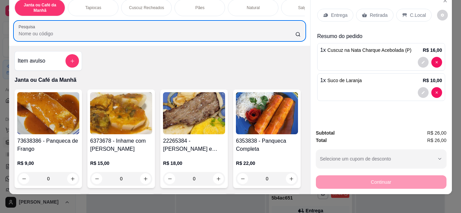
scroll to position [18, 0]
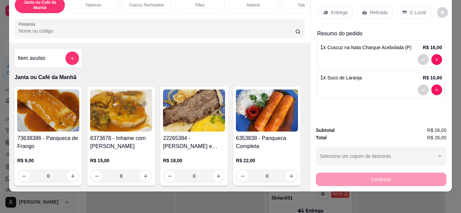
click at [93, 32] on input "Pesquisa" at bounding box center [157, 31] width 277 height 7
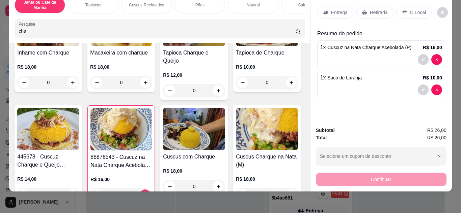
scroll to position [101, 0]
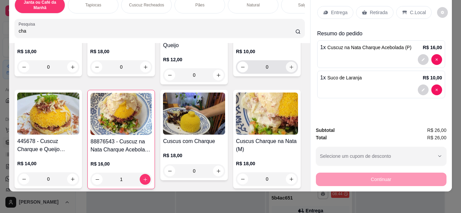
type input "cha"
click at [289, 70] on icon "increase-product-quantity" at bounding box center [291, 67] width 5 height 5
type input "1"
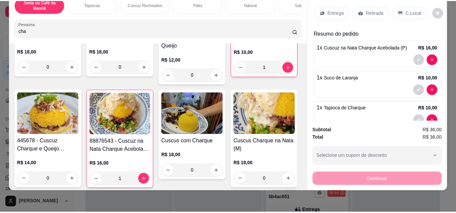
scroll to position [0, 0]
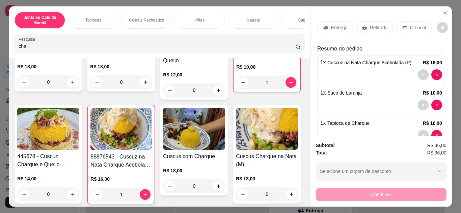
click at [326, 24] on div "Entrega" at bounding box center [335, 27] width 36 height 13
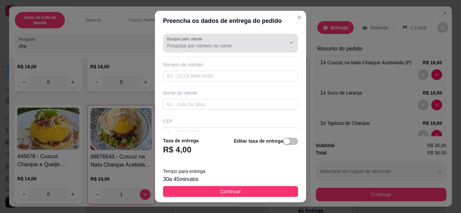
click at [205, 47] on input "Busque pelo cliente" at bounding box center [221, 45] width 108 height 7
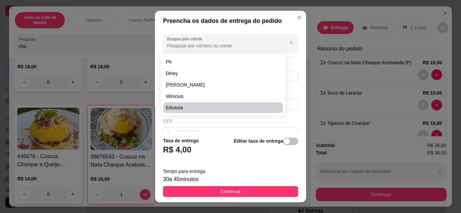
click at [315, 10] on div "Preencha os dados de entrega do pedido Busque pelo cliente Número de contato No…" at bounding box center [230, 106] width 461 height 213
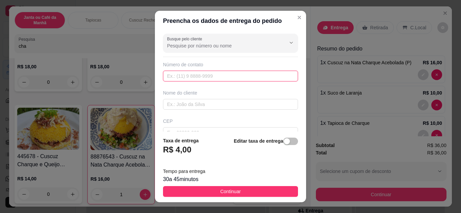
click at [205, 75] on input "text" at bounding box center [230, 76] width 135 height 11
drag, startPoint x: 230, startPoint y: 190, endPoint x: 231, endPoint y: 185, distance: 4.8
click at [230, 189] on span "Continuar" at bounding box center [230, 191] width 21 height 7
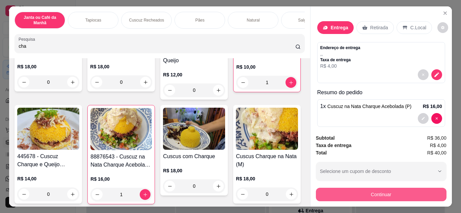
click at [400, 192] on button "Continuar" at bounding box center [381, 194] width 131 height 13
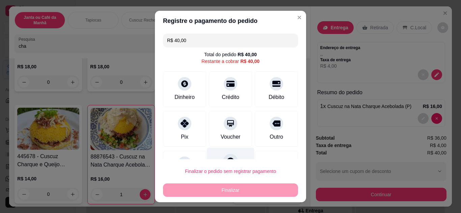
drag, startPoint x: 189, startPoint y: 119, endPoint x: 227, endPoint y: 160, distance: 55.8
click at [190, 120] on div "Pix" at bounding box center [184, 129] width 43 height 36
type input "R$ 0,00"
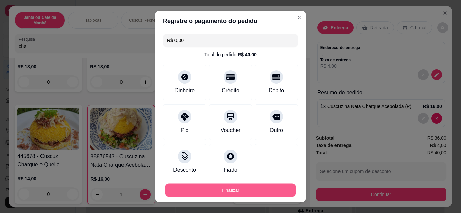
click at [257, 191] on button "Finalizar" at bounding box center [230, 190] width 131 height 13
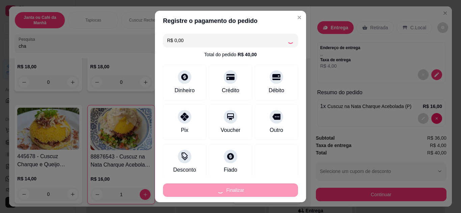
type input "0"
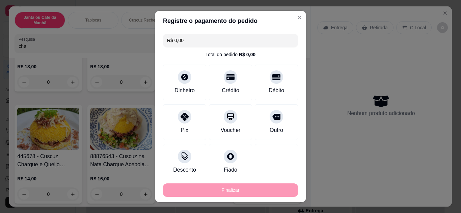
type input "-R$ 40,00"
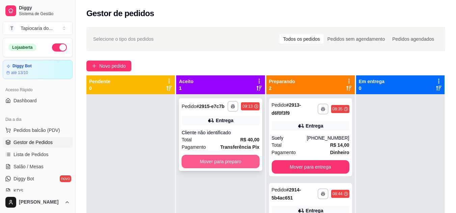
click at [240, 162] on button "Mover para preparo" at bounding box center [220, 161] width 78 height 13
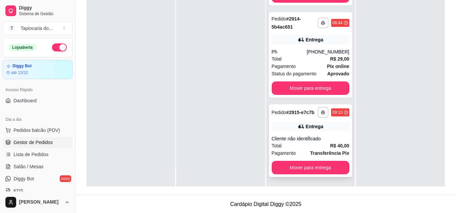
scroll to position [103, 0]
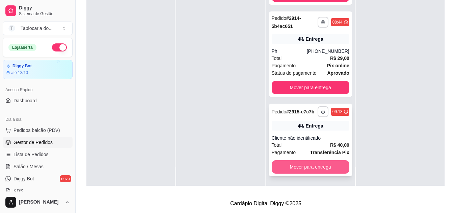
click at [325, 166] on button "Mover para entrega" at bounding box center [310, 167] width 78 height 13
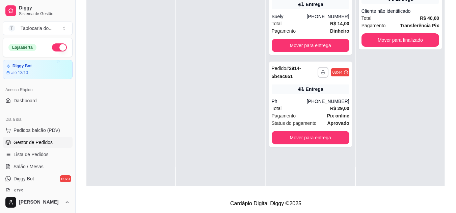
scroll to position [0, 0]
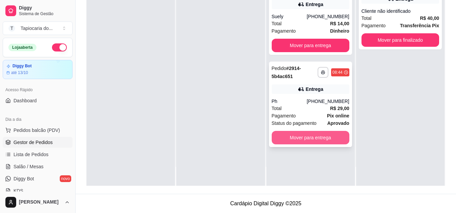
click at [320, 136] on button "Mover para entrega" at bounding box center [310, 137] width 78 height 13
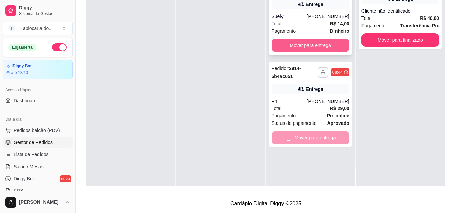
click at [302, 49] on button "Mover para entrega" at bounding box center [310, 45] width 78 height 13
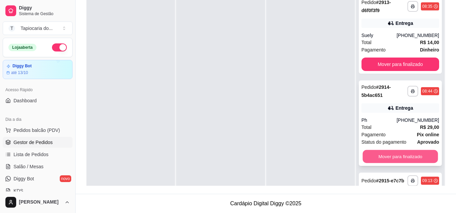
click at [420, 155] on button "Mover para finalizado" at bounding box center [399, 156] width 75 height 13
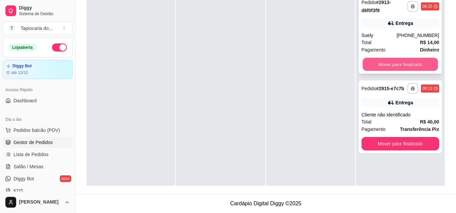
click at [401, 62] on button "Mover para finalizado" at bounding box center [399, 64] width 75 height 13
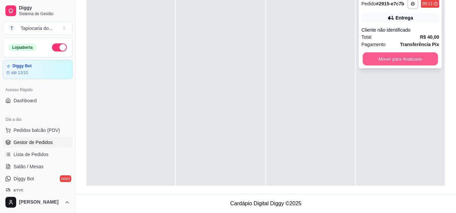
click at [413, 60] on button "Mover para finalizado" at bounding box center [399, 59] width 75 height 13
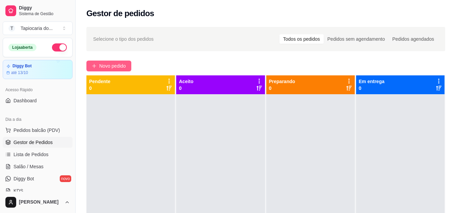
click at [115, 66] on span "Novo pedido" at bounding box center [112, 65] width 27 height 7
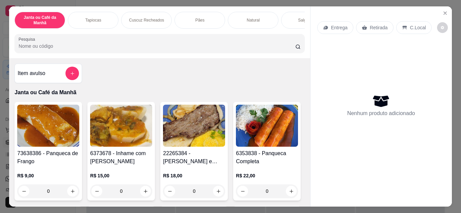
click at [124, 35] on div "Janta ou Café da Manhã Tapiocas Cuscuz Recheados Pães Natural Salgados Tapiocas…" at bounding box center [159, 32] width 300 height 52
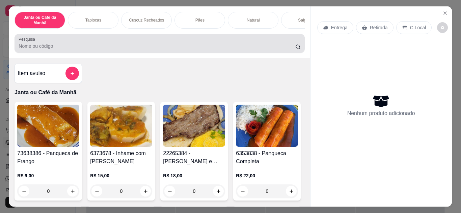
click at [126, 45] on div at bounding box center [160, 43] width 282 height 13
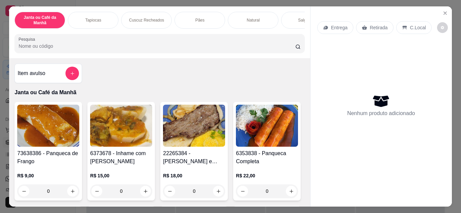
type input "c"
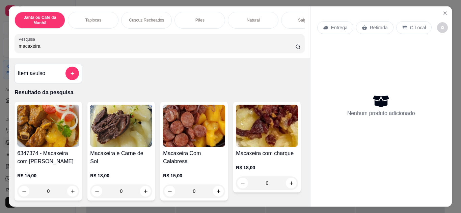
scroll to position [135, 0]
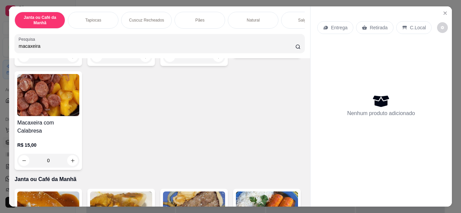
type input "macaxeira"
click at [289, 51] on icon "increase-product-quantity" at bounding box center [291, 48] width 5 height 5
type input "1"
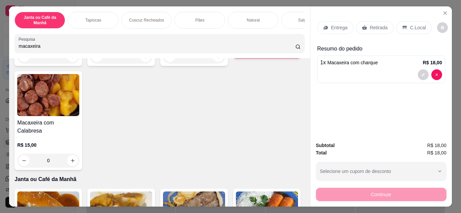
drag, startPoint x: 132, startPoint y: 47, endPoint x: 0, endPoint y: 51, distance: 132.2
click at [0, 51] on div "Janta ou Café da Manhã Tapiocas Cuscuz Recheados Pães Natural Salgados Tapiocas…" at bounding box center [230, 106] width 461 height 213
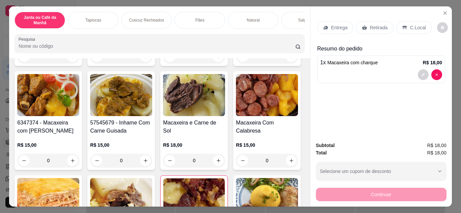
scroll to position [0, 0]
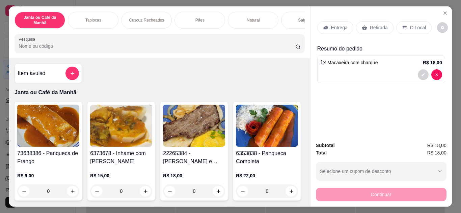
click at [138, 50] on input "Pesquisa" at bounding box center [157, 46] width 277 height 7
click at [324, 28] on div "Entrega" at bounding box center [335, 27] width 36 height 13
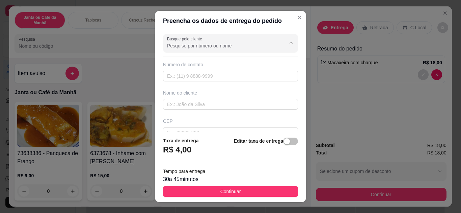
click at [185, 47] on input "Busque pelo cliente" at bounding box center [221, 45] width 108 height 7
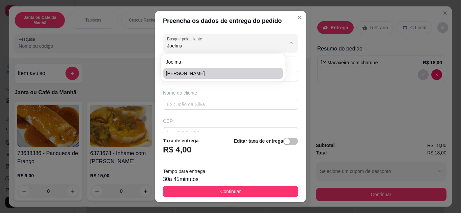
click at [207, 73] on span "[PERSON_NAME]" at bounding box center [219, 73] width 107 height 7
type input "[PERSON_NAME]"
type input "83991992643"
type input "[PERSON_NAME]"
type input "Oficina Elshaday"
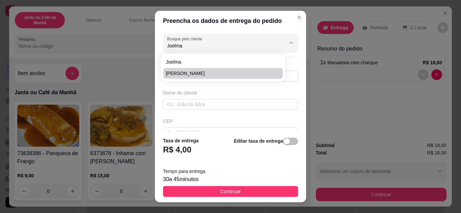
type input "Cidade [DEMOGRAPHIC_DATA]"
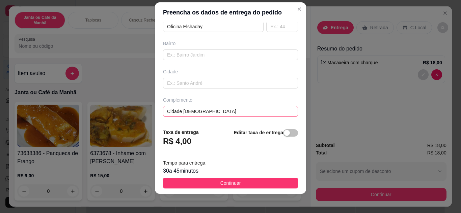
scroll to position [11, 0]
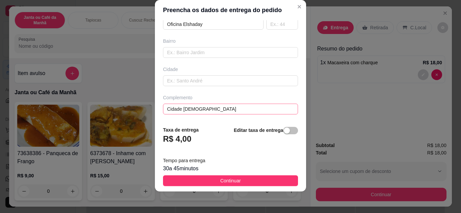
type input "[PERSON_NAME]"
click at [223, 108] on input "Cidade [DEMOGRAPHIC_DATA]" at bounding box center [230, 109] width 135 height 11
click at [194, 108] on input "Cidade [DEMOGRAPHIC_DATA] Oficina Elshaday dos Tratores!" at bounding box center [230, 109] width 135 height 11
click at [263, 111] on input "Cidade [DEMOGRAPHIC_DATA] (Oficina Elshaday dos Tratores!" at bounding box center [230, 109] width 135 height 11
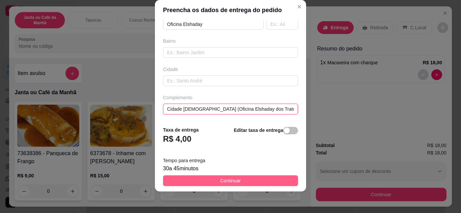
type input "Cidade [DEMOGRAPHIC_DATA] (Oficina Elshaday dos Tratores! )"
click at [267, 182] on button "Continuar" at bounding box center [230, 181] width 135 height 11
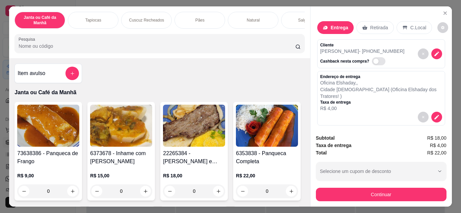
click at [369, 186] on div "Continuar" at bounding box center [381, 193] width 131 height 15
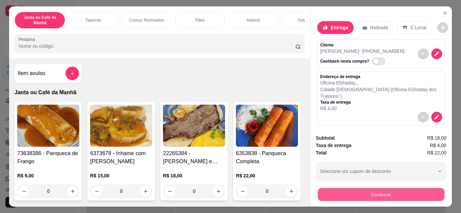
click at [369, 189] on button "Continuar" at bounding box center [380, 195] width 126 height 13
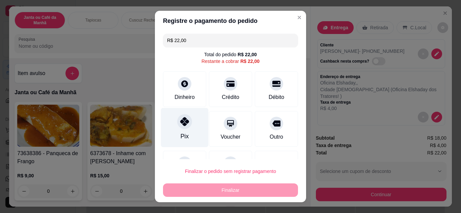
click at [176, 129] on div "Pix" at bounding box center [185, 127] width 48 height 39
type input "R$ 0,00"
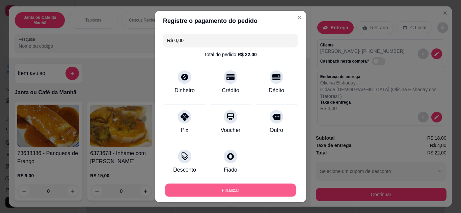
click at [235, 196] on button "Finalizar" at bounding box center [230, 190] width 131 height 13
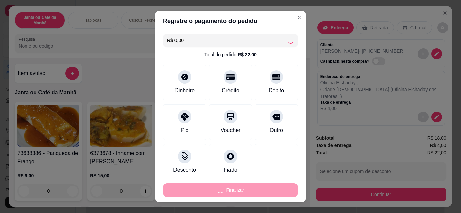
type input "0"
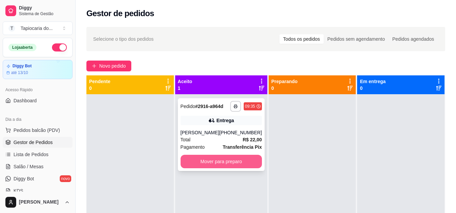
click at [210, 159] on button "Mover para preparo" at bounding box center [220, 161] width 81 height 13
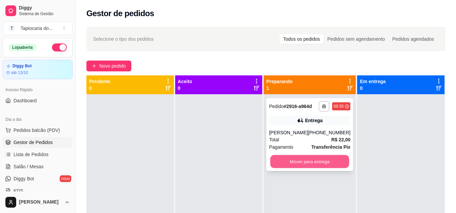
click at [302, 159] on button "Mover para entrega" at bounding box center [309, 161] width 79 height 13
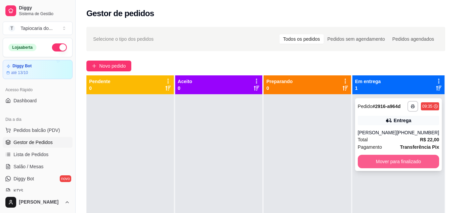
click at [415, 155] on button "Mover para finalizado" at bounding box center [397, 161] width 81 height 13
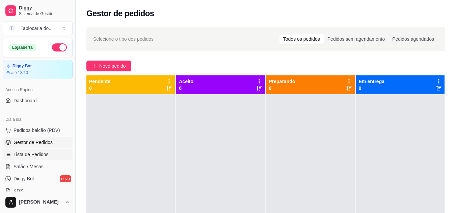
click at [32, 153] on span "Lista de Pedidos" at bounding box center [30, 154] width 35 height 7
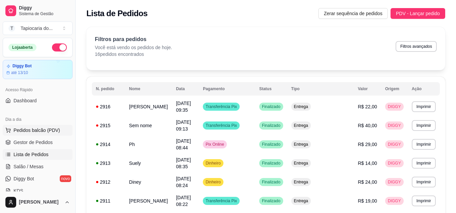
click at [42, 132] on span "Pedidos balcão (PDV)" at bounding box center [36, 130] width 47 height 7
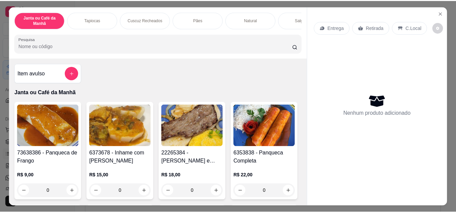
scroll to position [67, 0]
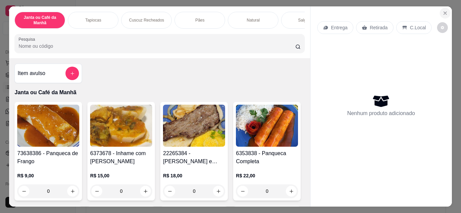
click at [440, 15] on button "Close" at bounding box center [444, 13] width 11 height 11
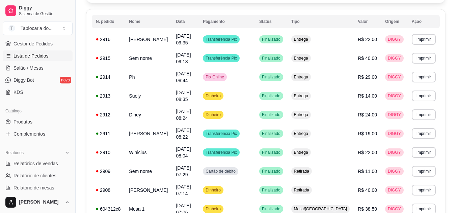
scroll to position [169, 0]
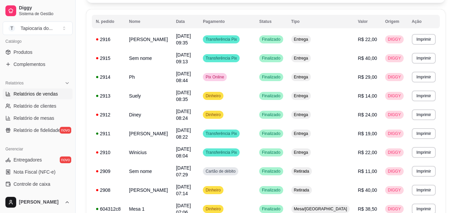
click at [50, 95] on span "Relatórios de vendas" at bounding box center [35, 94] width 45 height 7
select select "ALL"
select select "0"
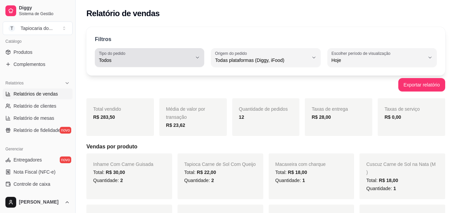
click at [184, 55] on div "Todos" at bounding box center [145, 57] width 93 height 13
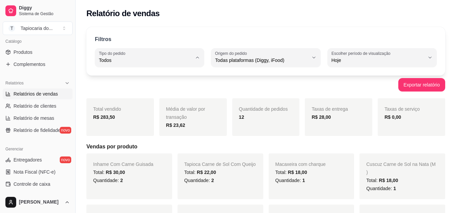
click at [149, 92] on li "Entrega" at bounding box center [149, 87] width 100 height 10
type input "DELIVERY"
select select "DELIVERY"
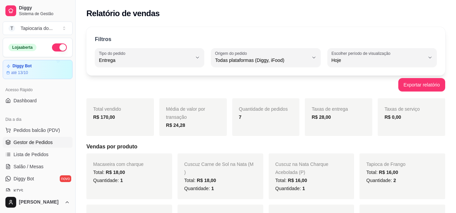
click at [30, 142] on span "Gestor de Pedidos" at bounding box center [32, 142] width 39 height 7
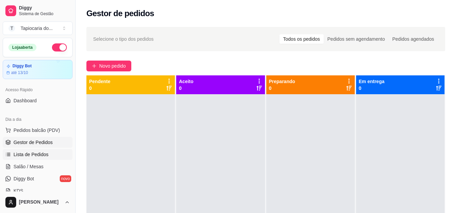
drag, startPoint x: 30, startPoint y: 165, endPoint x: 55, endPoint y: 157, distance: 26.1
click at [30, 166] on span "Salão / Mesas" at bounding box center [28, 167] width 30 height 7
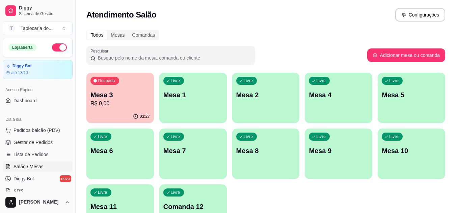
click at [199, 88] on div "Livre Mesa 1" at bounding box center [192, 94] width 67 height 42
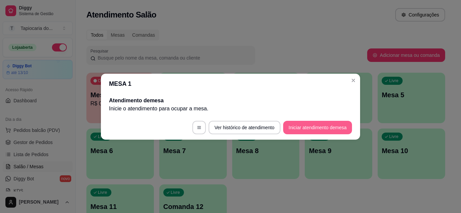
click at [304, 127] on button "Iniciar atendimento de mesa" at bounding box center [317, 127] width 69 height 13
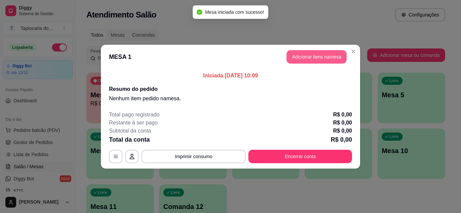
click at [321, 59] on button "Adicionar itens na mesa" at bounding box center [316, 56] width 60 height 13
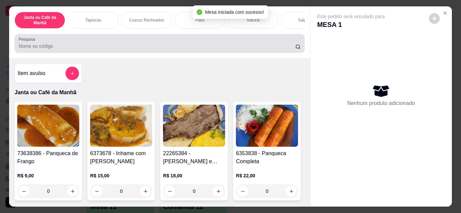
click at [200, 47] on input "Pesquisa" at bounding box center [157, 46] width 277 height 7
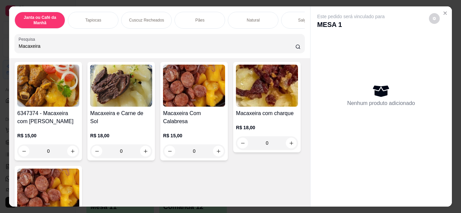
scroll to position [101, 0]
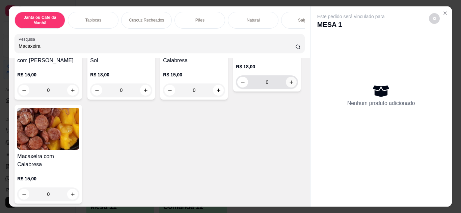
type input "Macaxeira"
click at [286, 87] on button "increase-product-quantity" at bounding box center [291, 82] width 10 height 10
type input "1"
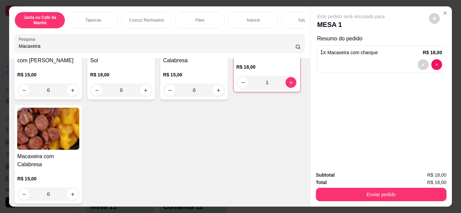
drag, startPoint x: 80, startPoint y: 48, endPoint x: 0, endPoint y: 61, distance: 81.0
click at [0, 61] on div "Janta ou Café da Manhã Tapiocas Cuscuz Recheados Pães Natural Salgados Tapiocas…" at bounding box center [230, 106] width 461 height 213
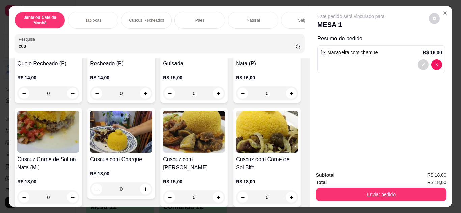
scroll to position [236, 0]
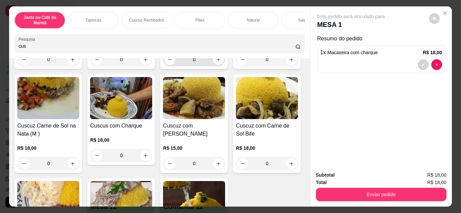
type input "cus"
click at [213, 65] on button "increase-product-quantity" at bounding box center [218, 59] width 10 height 10
type input "1"
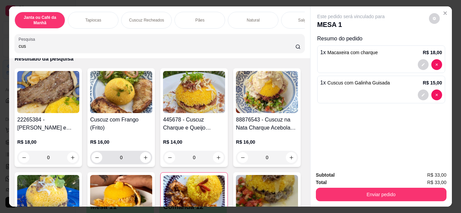
scroll to position [0, 0]
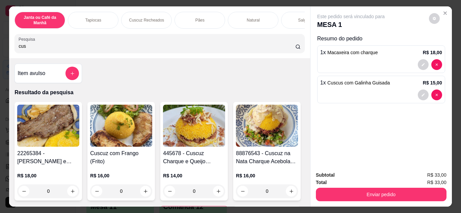
drag, startPoint x: 78, startPoint y: 55, endPoint x: 32, endPoint y: 57, distance: 45.9
click at [32, 57] on div "Janta ou Café da Manhã Tapiocas Cuscuz Recheados Pães Natural Salgados Tapiocas…" at bounding box center [159, 32] width 300 height 52
drag, startPoint x: 34, startPoint y: 48, endPoint x: 0, endPoint y: 54, distance: 34.5
click at [0, 54] on div "Janta ou Café da Manhã Tapiocas Cuscuz Recheados Pães Natural Salgados Tapiocas…" at bounding box center [230, 106] width 461 height 213
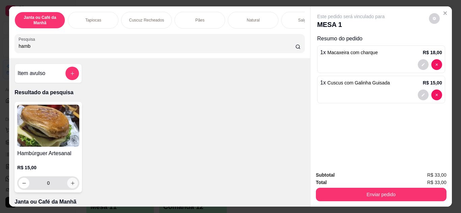
type input "hamb"
click at [71, 186] on icon "increase-product-quantity" at bounding box center [72, 183] width 5 height 5
type input "1"
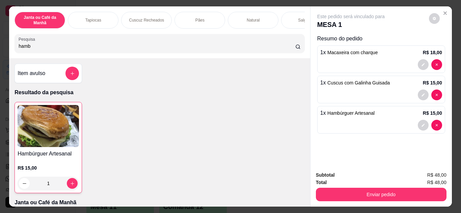
click at [0, 48] on div "Janta ou Café da Manhã Tapiocas Cuscuz Recheados Pães Natural Salgados Tapiocas…" at bounding box center [230, 106] width 461 height 213
click at [87, 50] on input "hamb" at bounding box center [157, 46] width 277 height 7
drag, startPoint x: 109, startPoint y: 46, endPoint x: 0, endPoint y: 49, distance: 109.0
click at [0, 49] on div "Janta ou Café da Manhã Tapiocas Cuscuz Recheados Pães Natural Salgados Tapiocas…" at bounding box center [230, 106] width 461 height 213
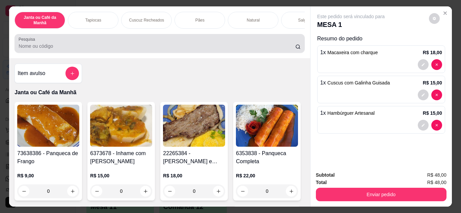
click at [137, 45] on div at bounding box center [160, 43] width 282 height 13
click at [141, 44] on div at bounding box center [160, 43] width 282 height 13
click at [98, 41] on div at bounding box center [160, 43] width 282 height 13
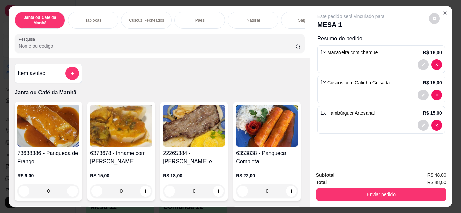
click at [154, 50] on input "Pesquisa" at bounding box center [157, 46] width 277 height 7
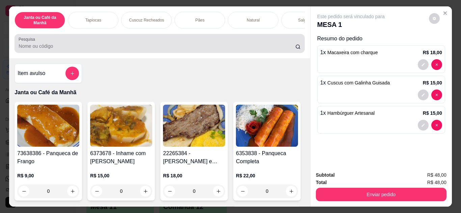
drag, startPoint x: 120, startPoint y: 42, endPoint x: 126, endPoint y: 44, distance: 7.0
click at [120, 43] on div at bounding box center [160, 43] width 282 height 13
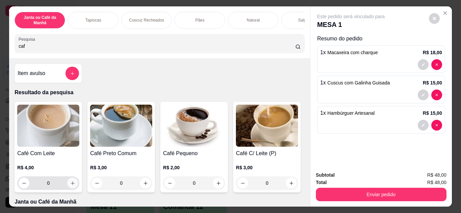
type input "caf"
click at [70, 189] on button "increase-product-quantity" at bounding box center [72, 183] width 11 height 11
type input "1"
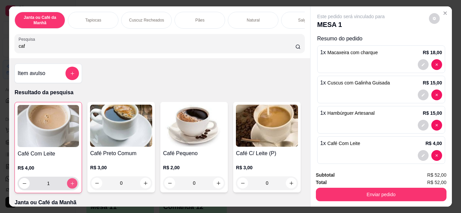
click at [70, 189] on button "increase-product-quantity" at bounding box center [72, 183] width 10 height 10
type input "2"
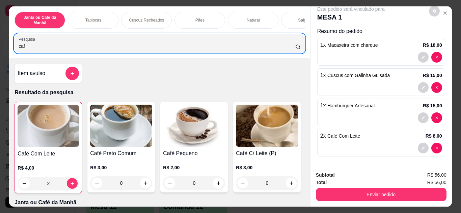
drag, startPoint x: 34, startPoint y: 55, endPoint x: 4, endPoint y: 49, distance: 31.1
click at [0, 59] on div "Janta ou Café da Manhã Tapiocas Cuscuz Recheados Pães Natural Salgados Tapiocas…" at bounding box center [230, 106] width 461 height 213
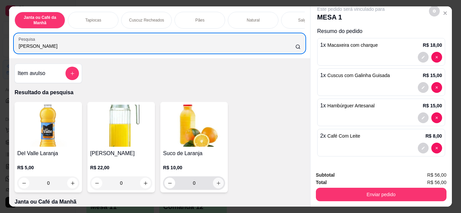
type input "[PERSON_NAME]"
click at [215, 183] on button "increase-product-quantity" at bounding box center [218, 183] width 11 height 11
type input "1"
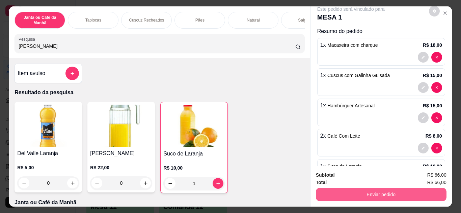
click at [381, 190] on button "Enviar pedido" at bounding box center [381, 194] width 131 height 13
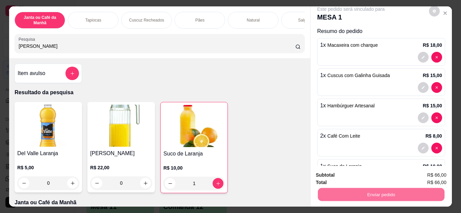
click at [352, 177] on button "Não registrar e enviar pedido" at bounding box center [358, 176] width 70 height 13
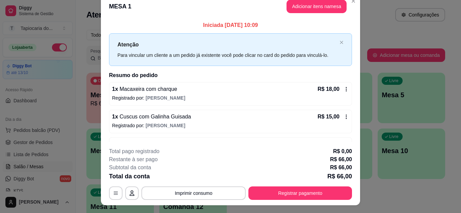
scroll to position [0, 0]
